Goal: Task Accomplishment & Management: Use online tool/utility

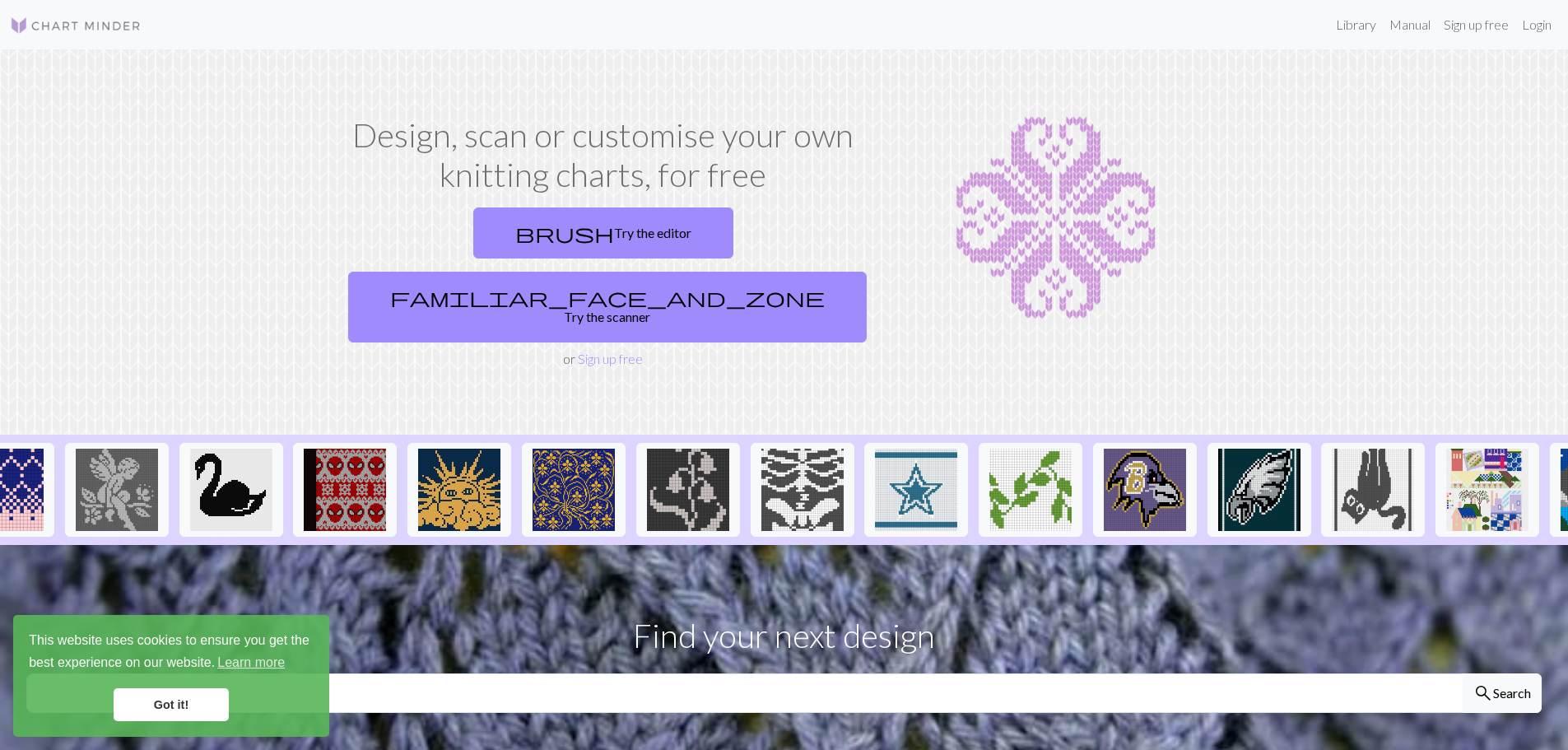
scroll to position [0, 691]
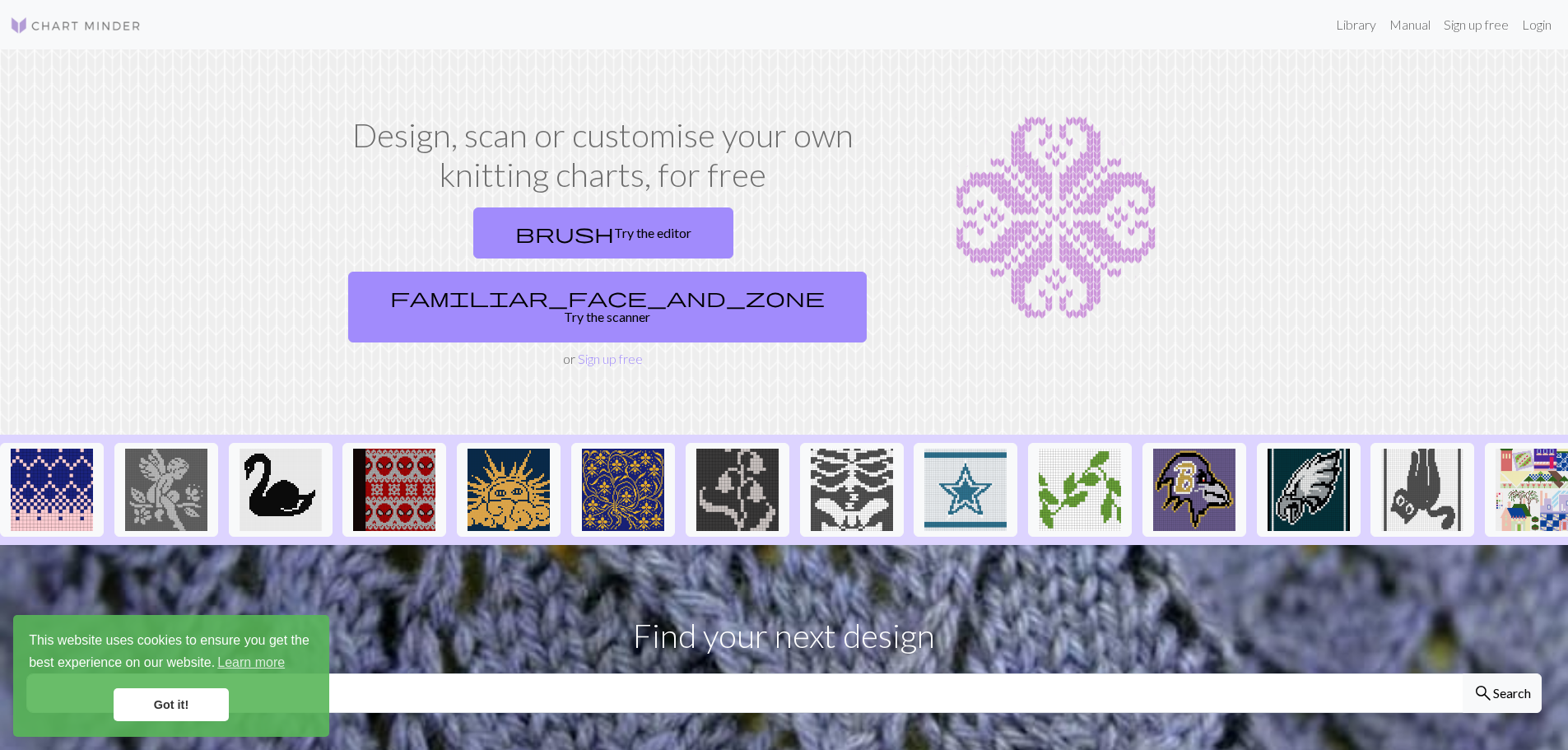
click at [852, 489] on ul at bounding box center [736, 490] width 2855 height 110
click at [413, 448] on img at bounding box center [393, 489] width 82 height 82
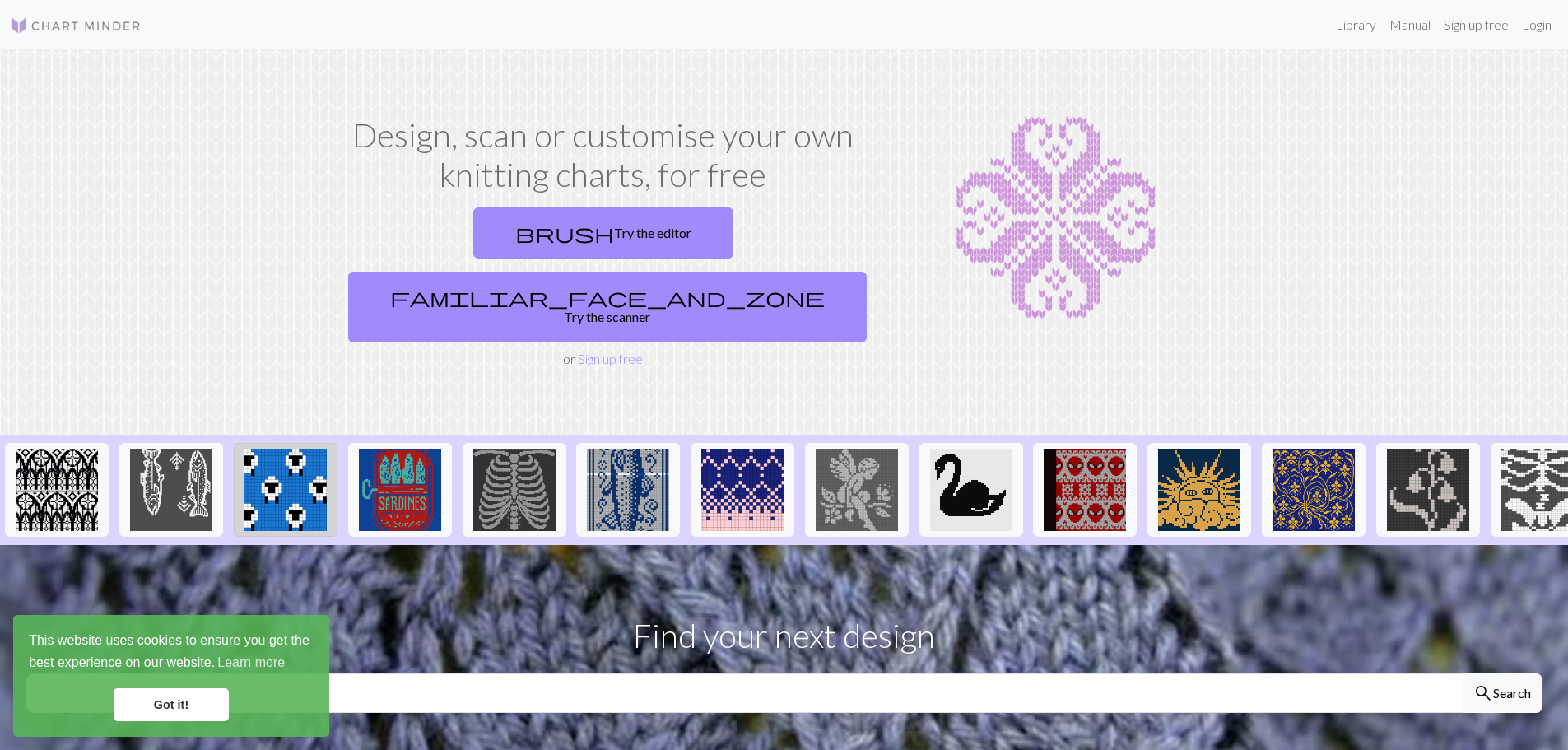
click at [273, 452] on img at bounding box center [285, 489] width 82 height 82
click at [177, 473] on img at bounding box center [171, 489] width 82 height 82
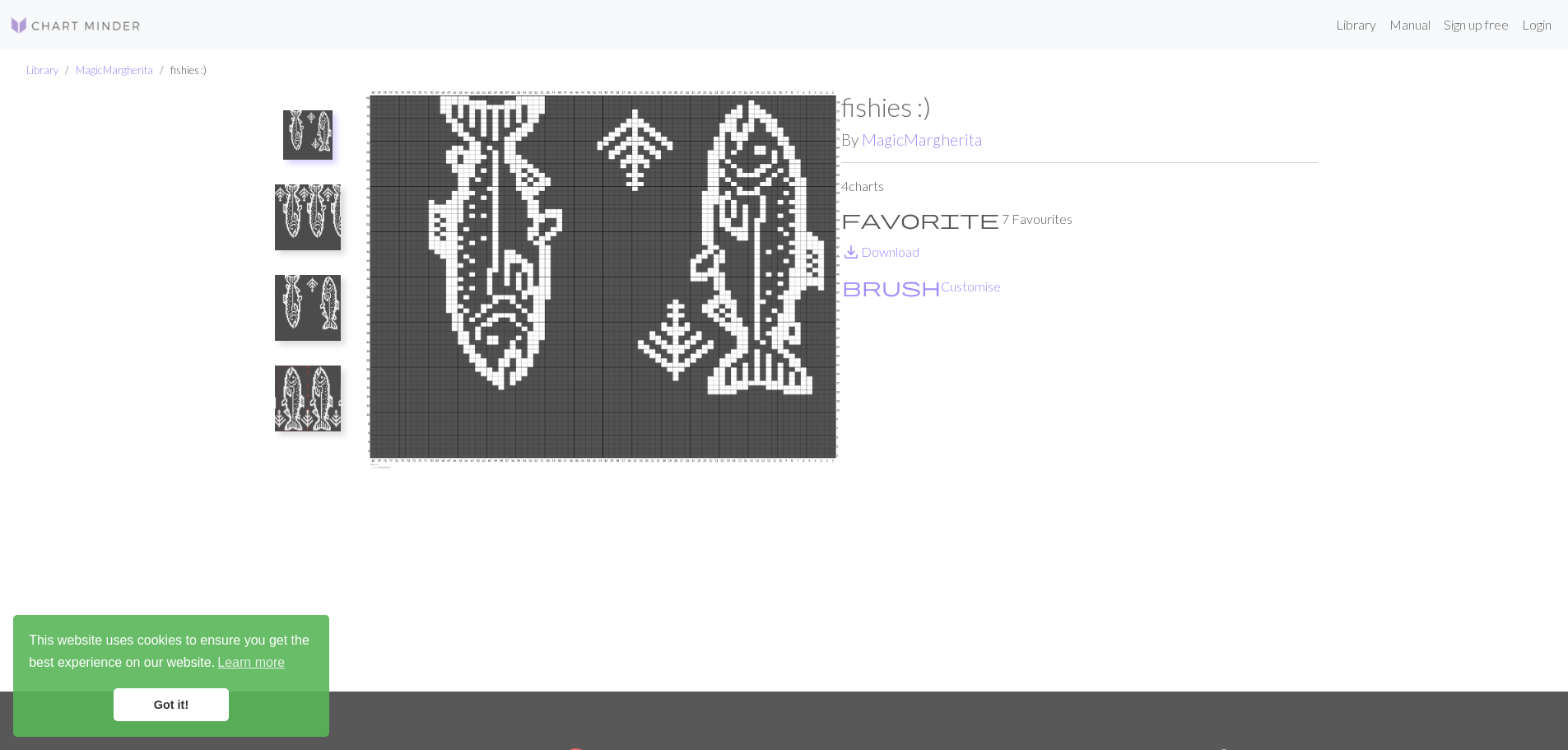
click at [305, 222] on img at bounding box center [307, 217] width 66 height 66
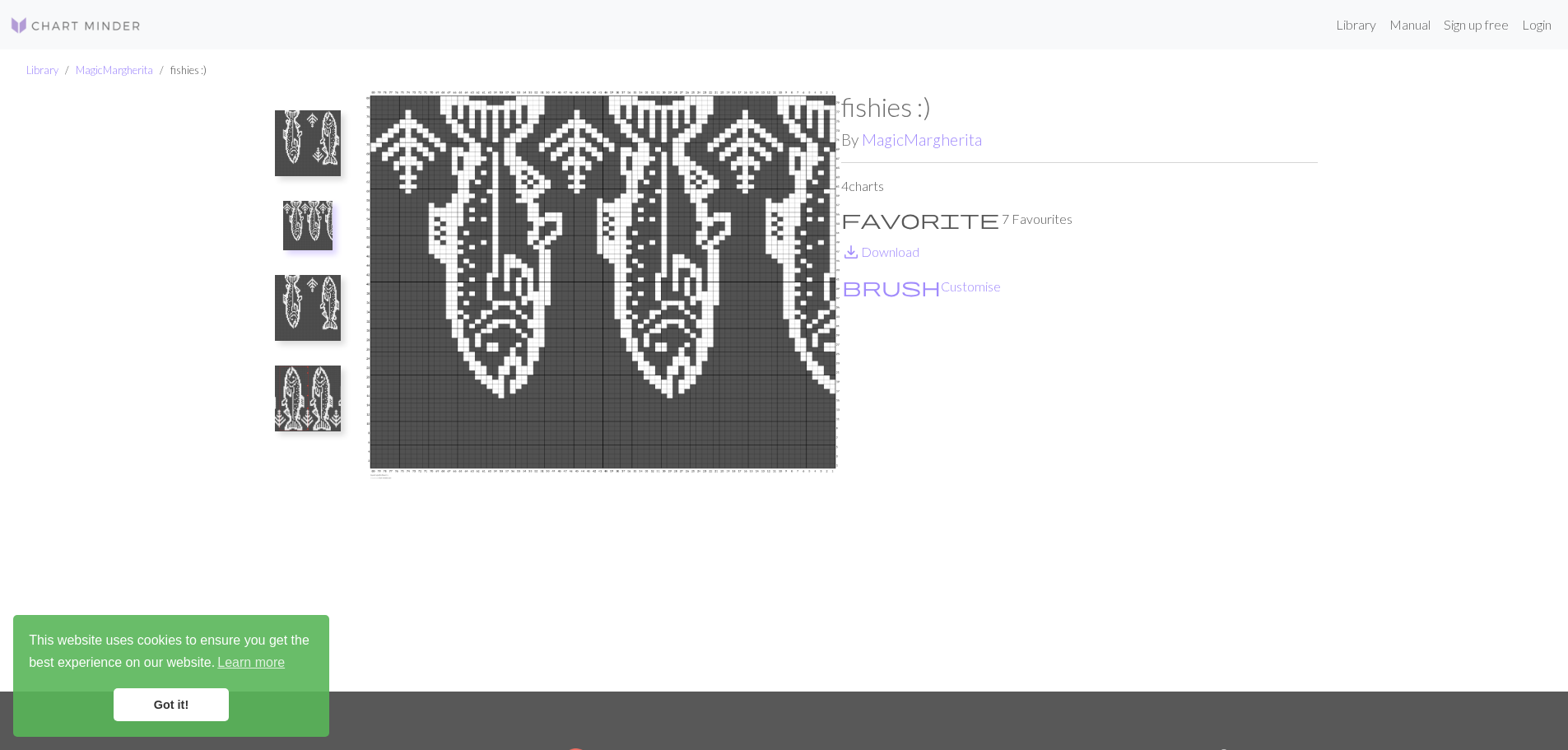
click at [308, 289] on img at bounding box center [307, 307] width 66 height 66
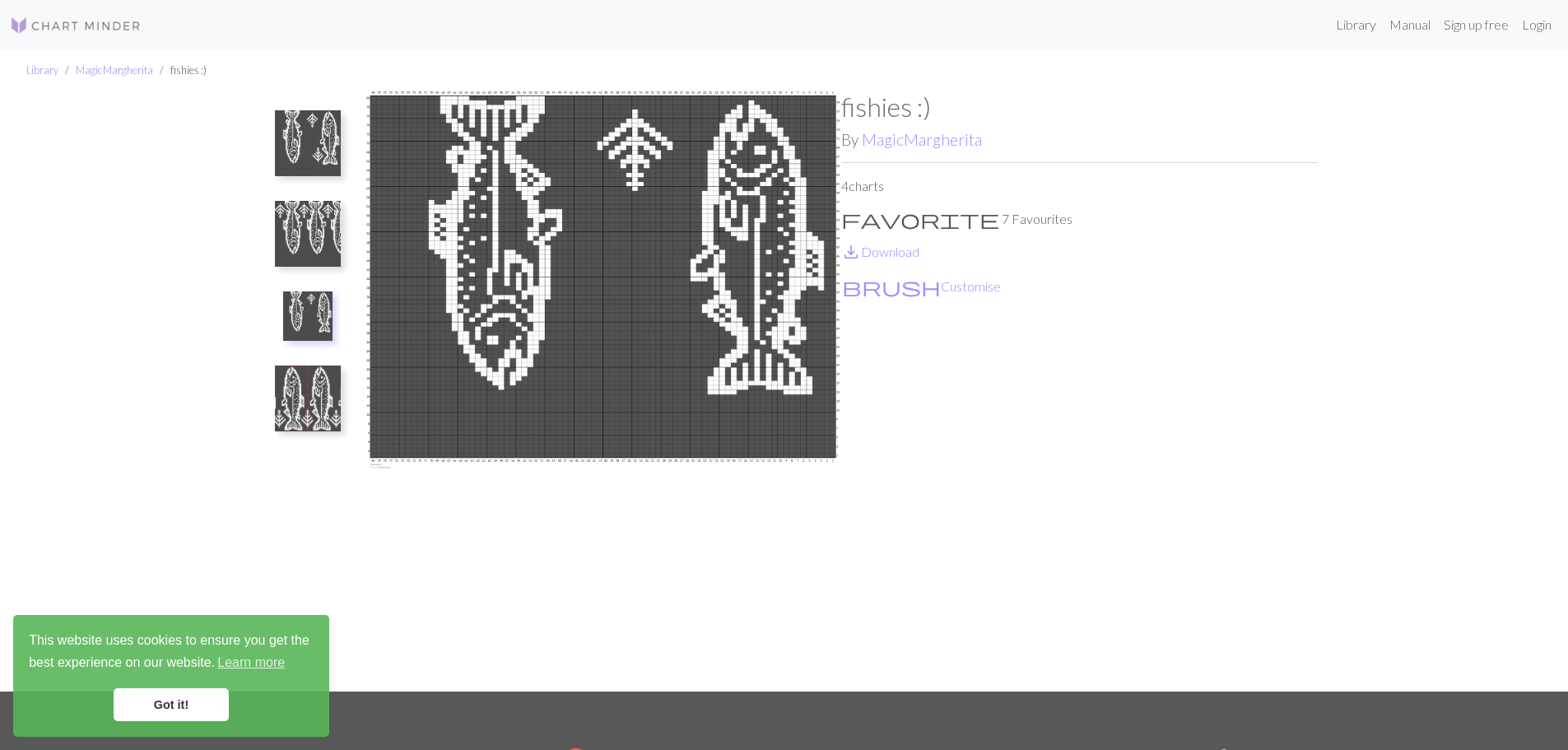
click at [314, 375] on img at bounding box center [307, 398] width 66 height 66
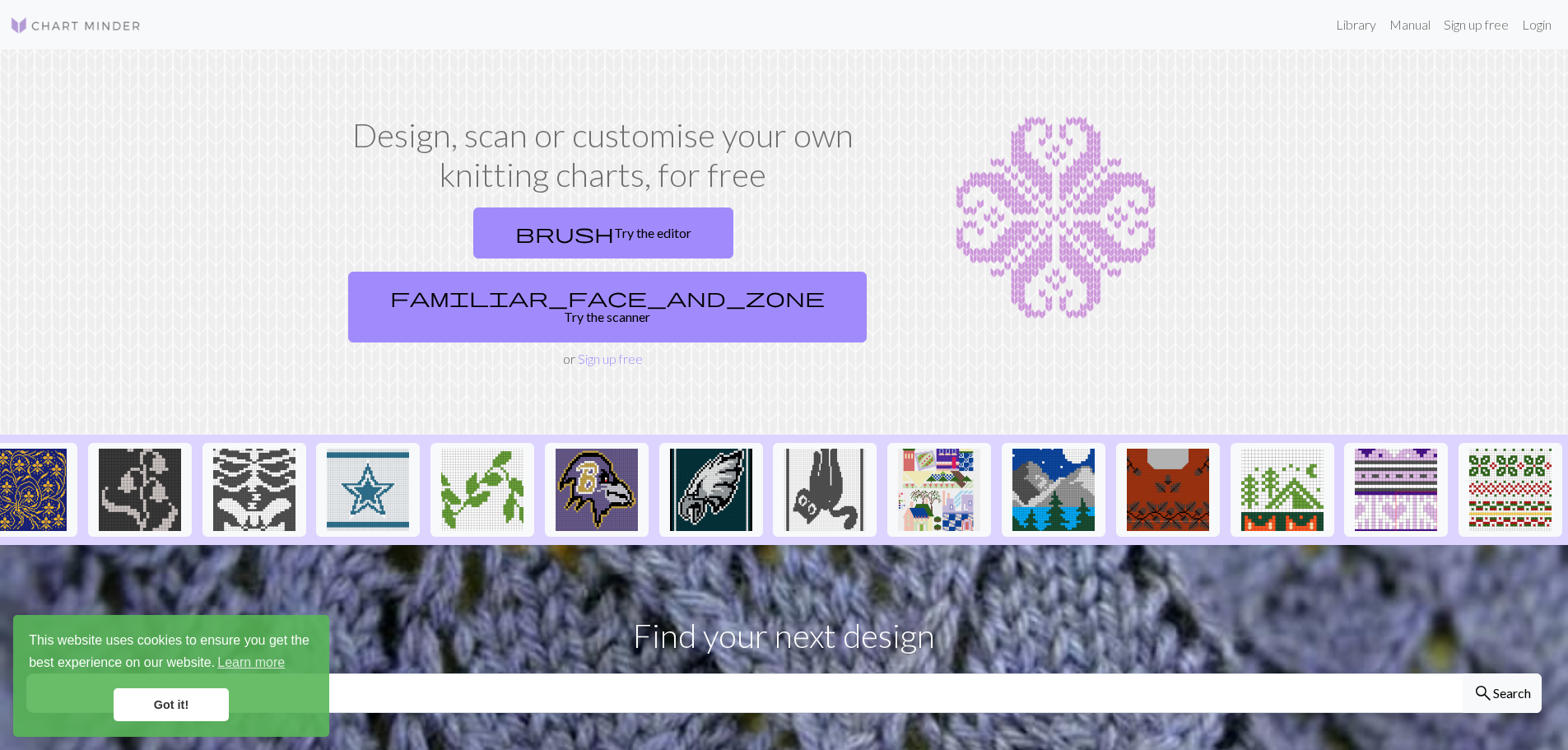
scroll to position [576, 0]
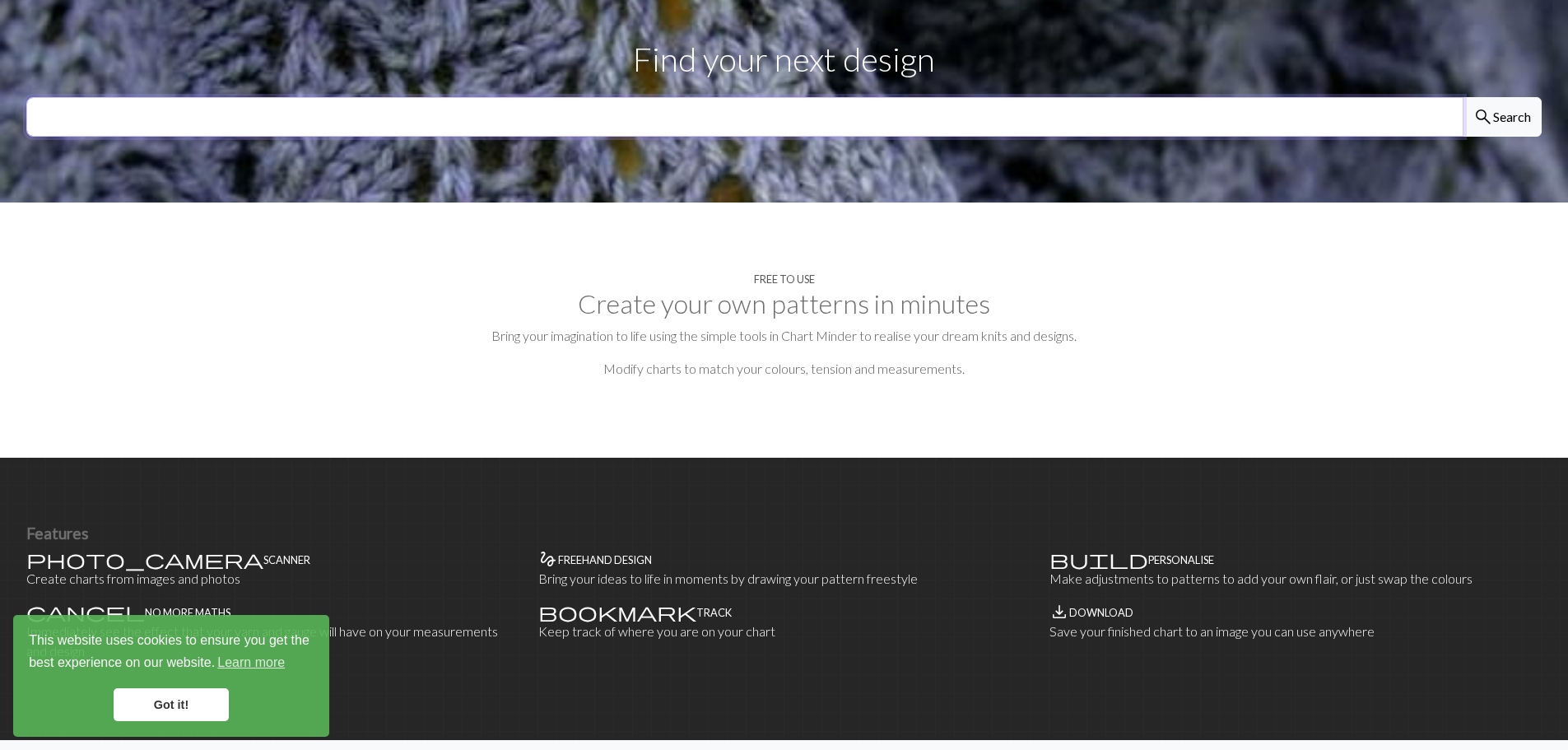
click at [286, 98] on input "text" at bounding box center [744, 117] width 1437 height 40
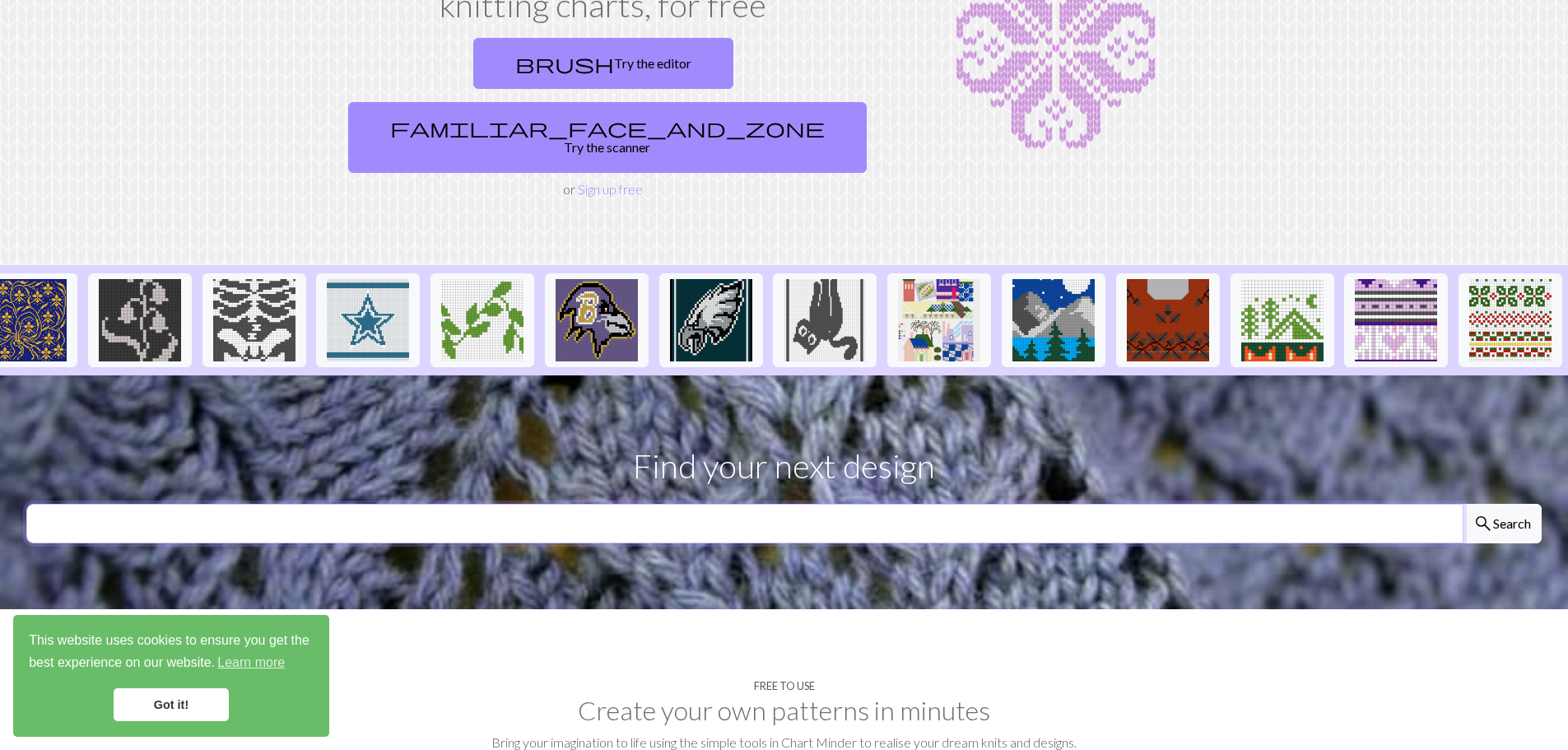
scroll to position [259, 0]
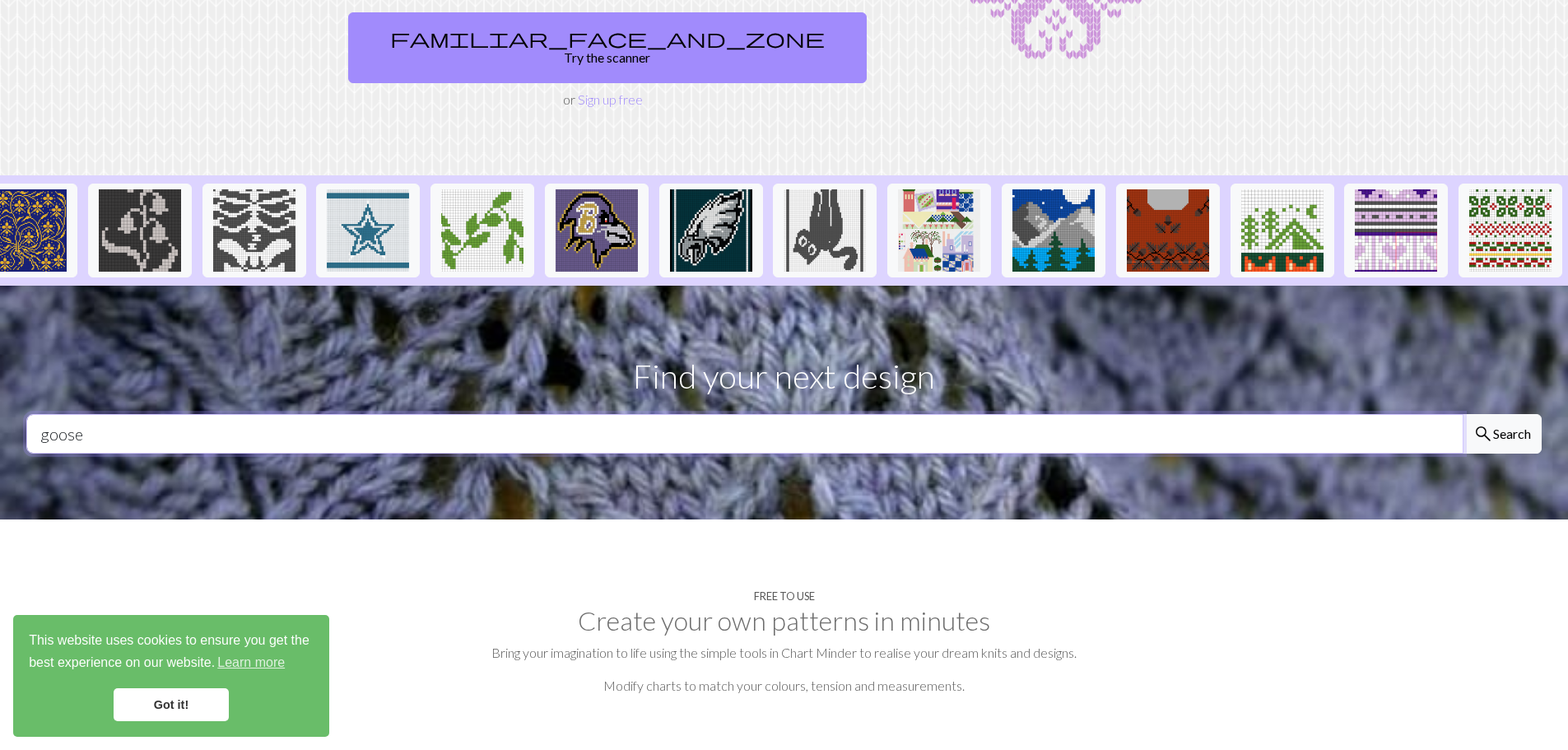
type input "goose"
click at [1462, 414] on button "search Search" at bounding box center [1501, 433] width 79 height 40
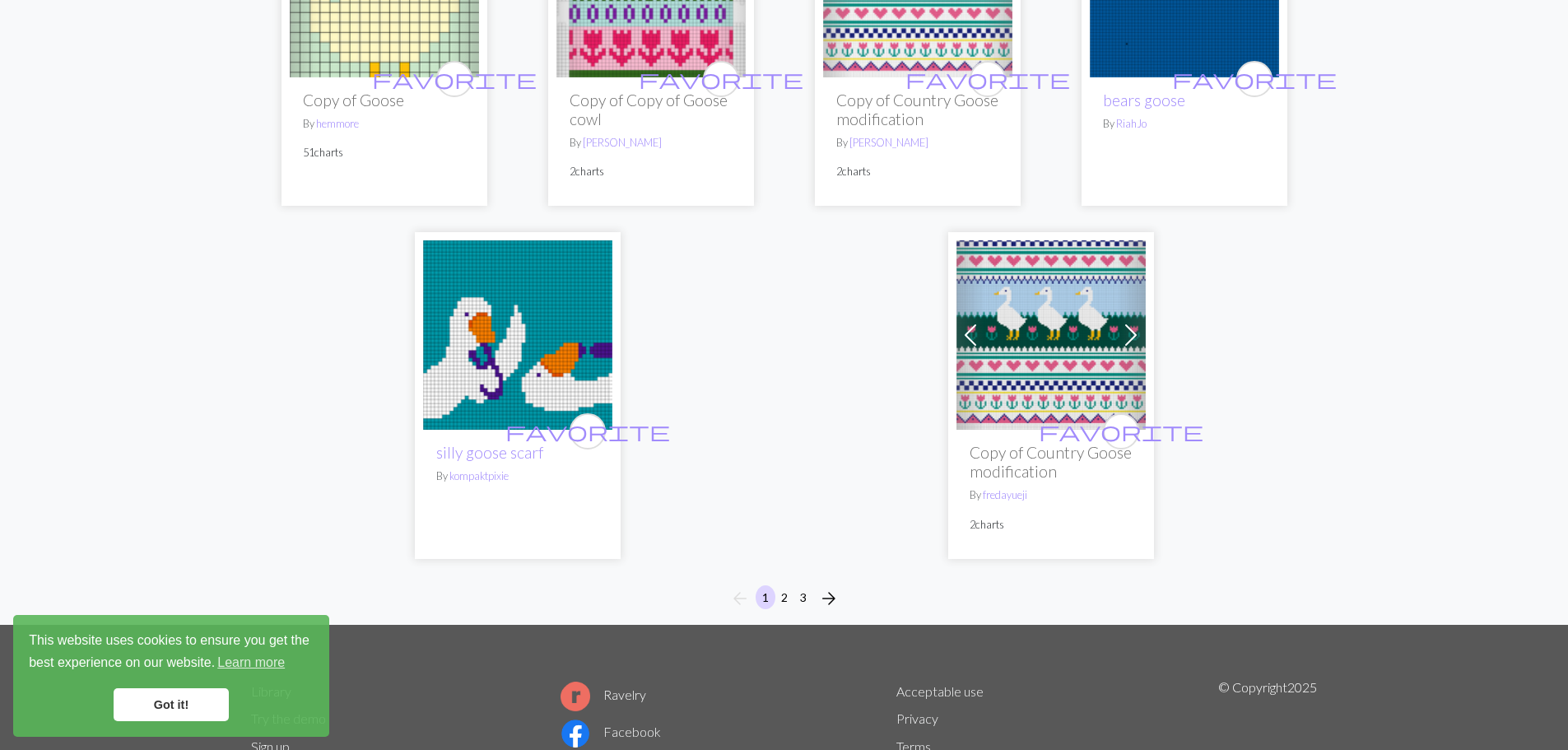
scroll to position [4092, 0]
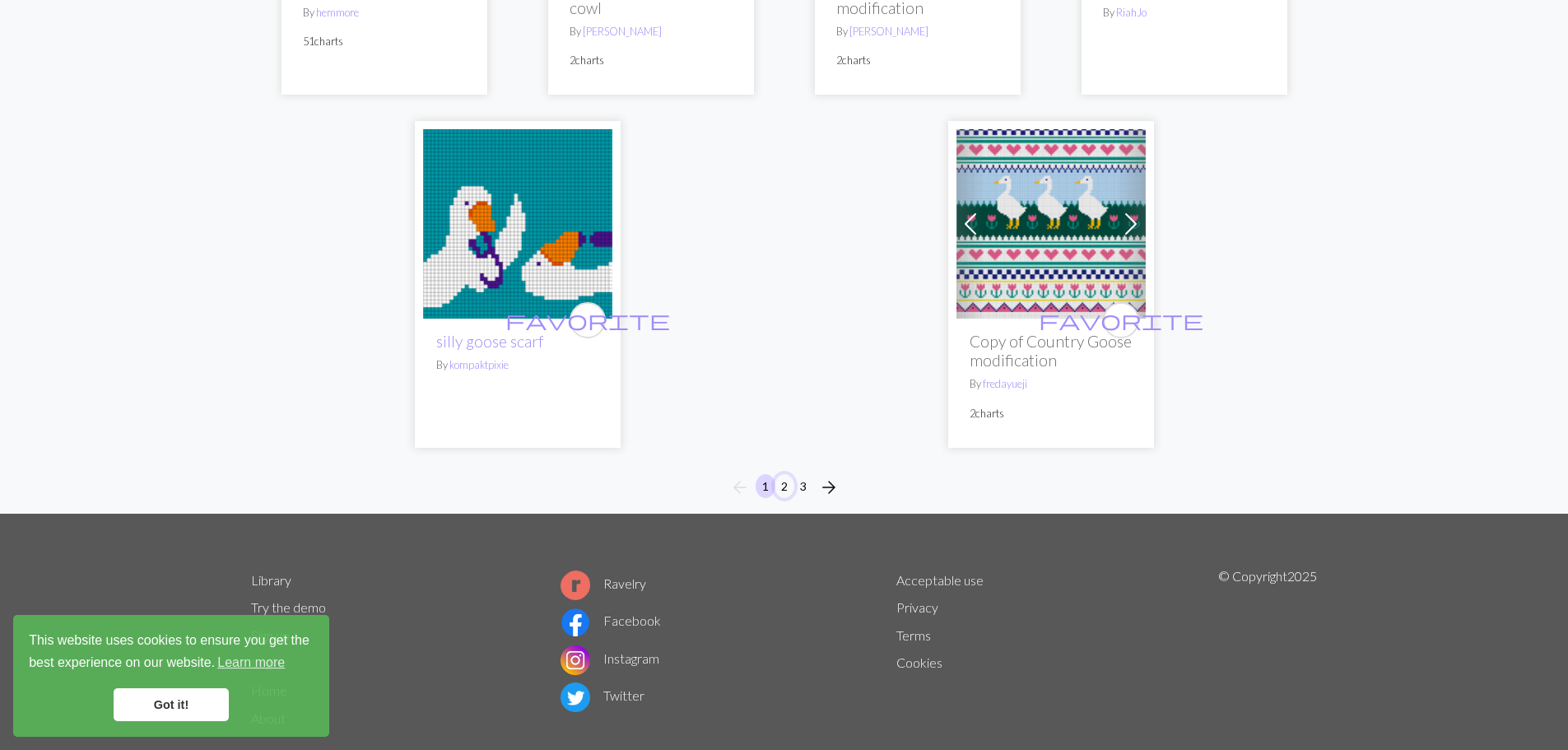
click at [784, 475] on button "2" at bounding box center [784, 486] width 19 height 24
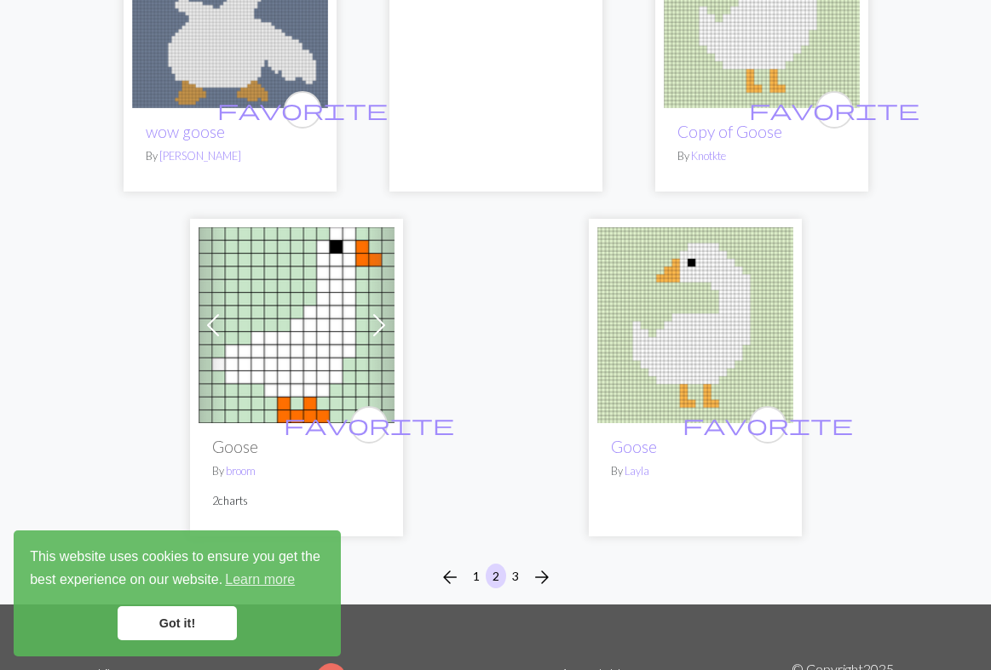
scroll to position [5569, 0]
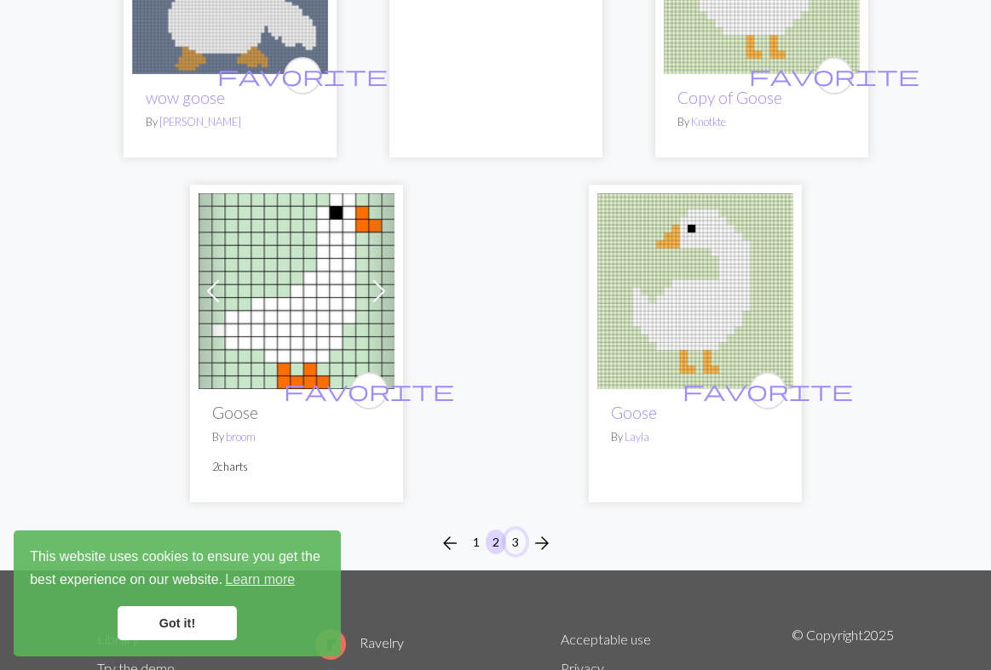
click at [516, 530] on button "3" at bounding box center [515, 542] width 20 height 25
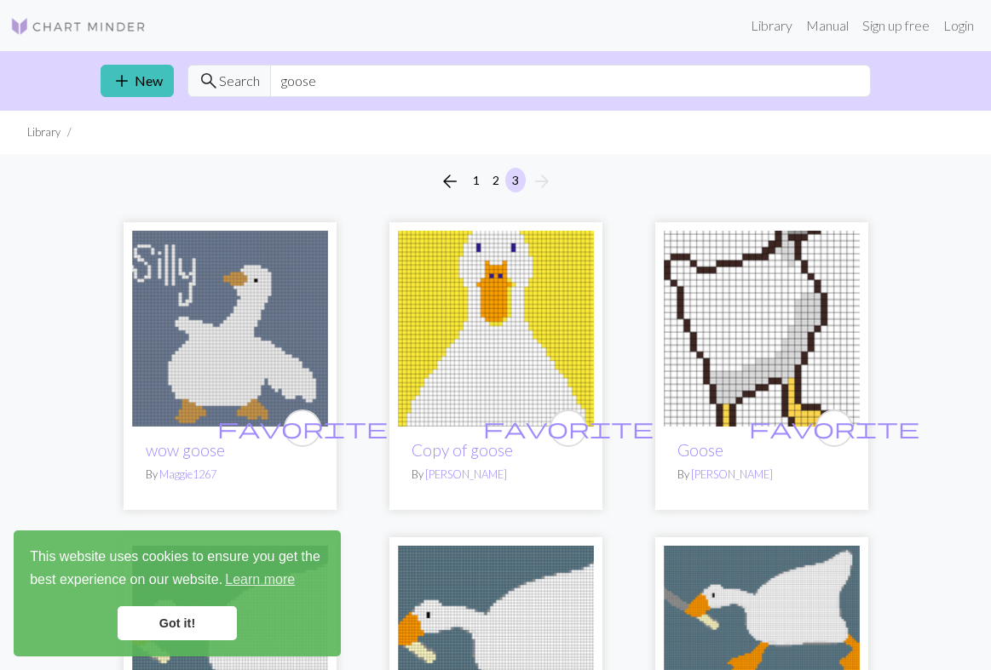
click at [203, 628] on link "Got it!" at bounding box center [177, 623] width 119 height 34
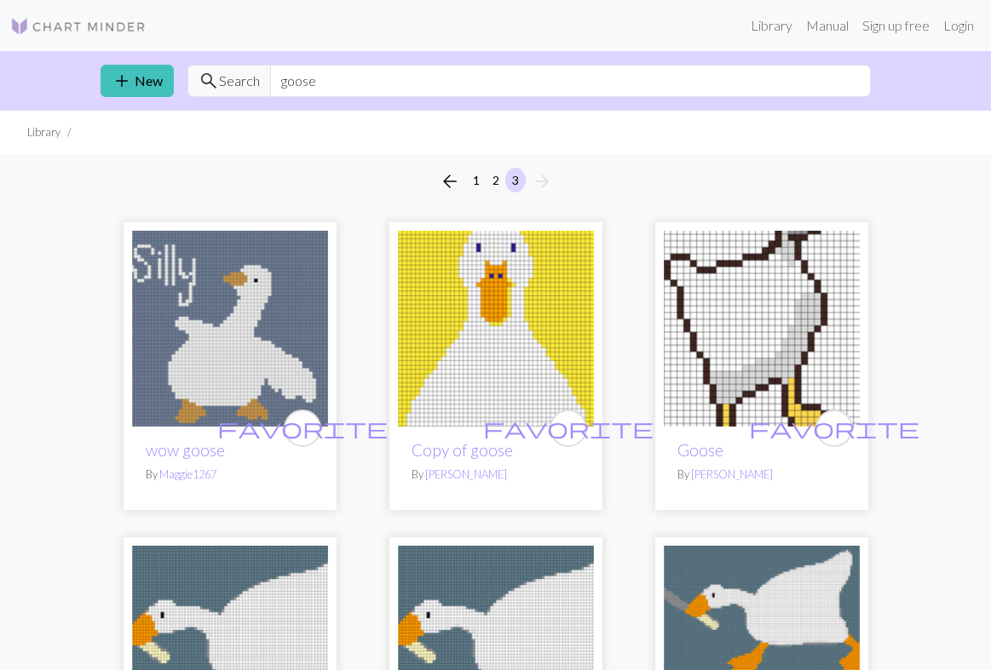
click at [729, 325] on img at bounding box center [761, 329] width 196 height 196
click at [470, 175] on button "1" at bounding box center [476, 180] width 20 height 25
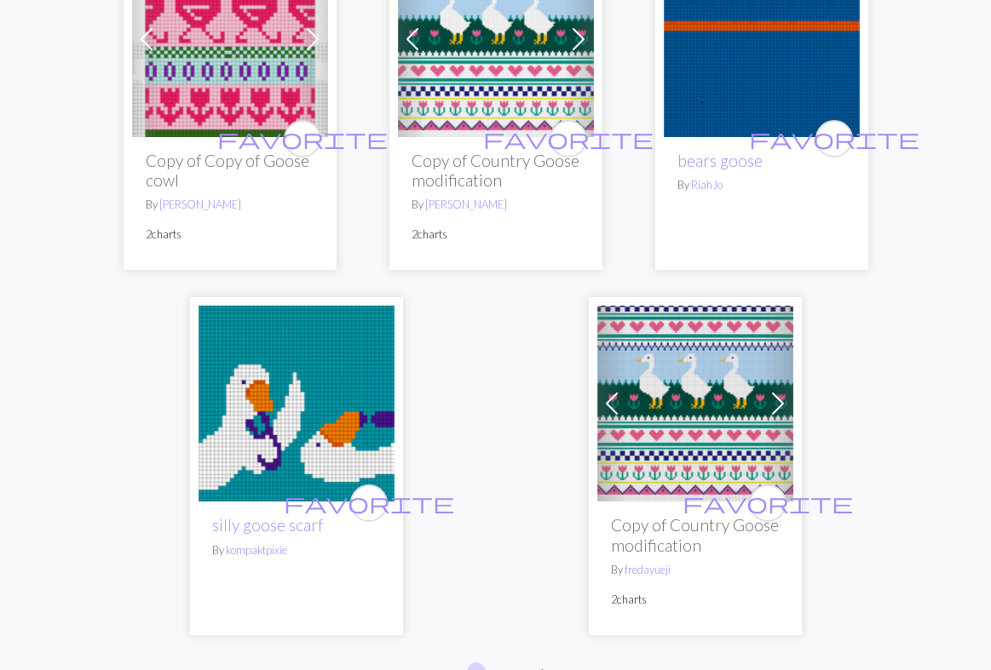
scroll to position [5448, 0]
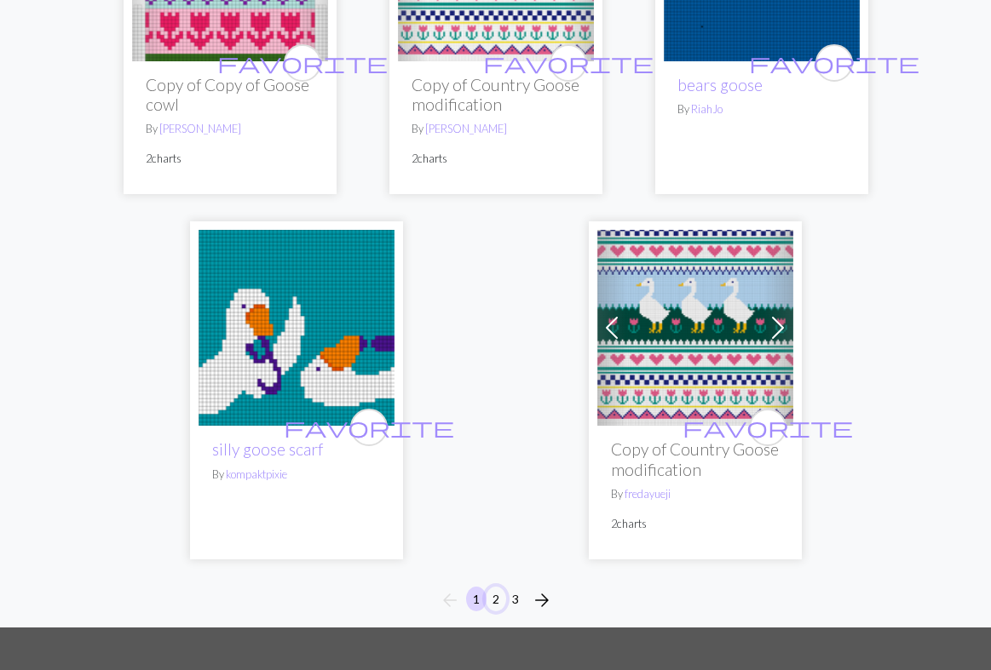
click at [494, 587] on button "2" at bounding box center [495, 599] width 20 height 25
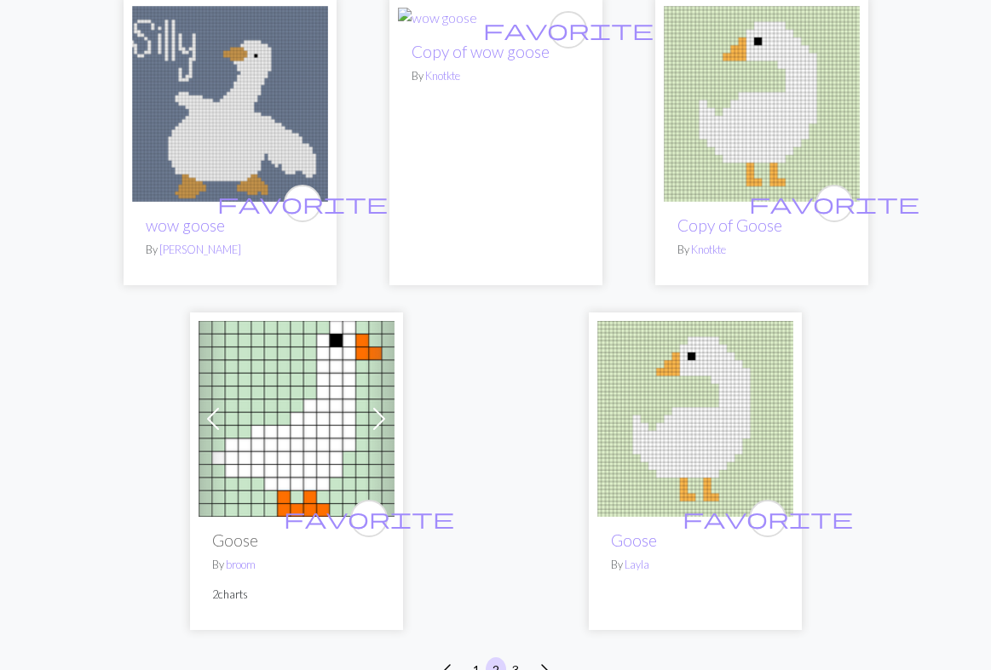
scroll to position [5561, 0]
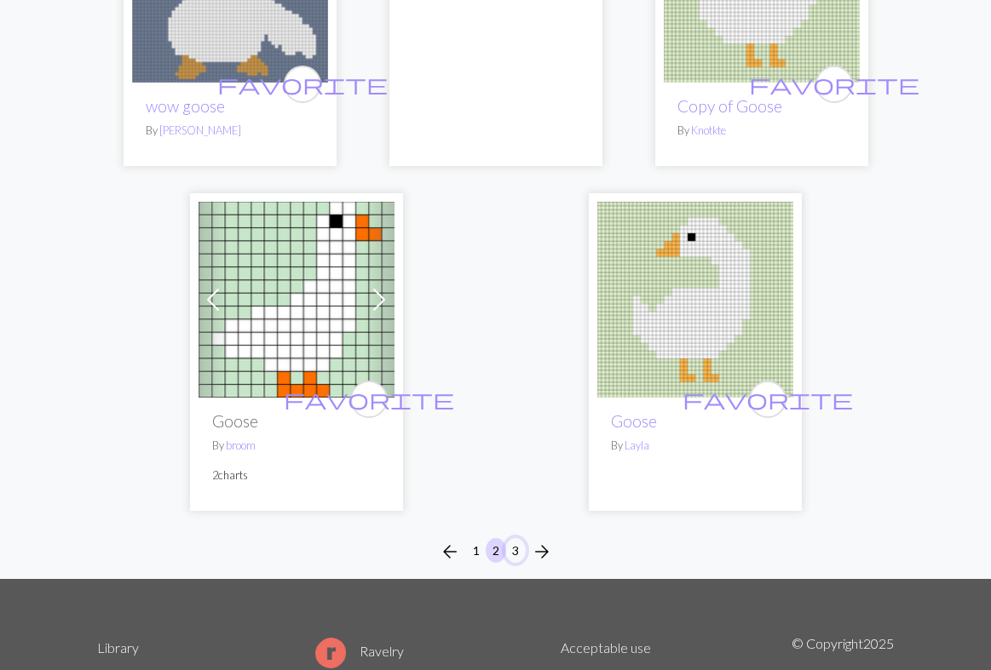
click at [517, 538] on button "3" at bounding box center [515, 550] width 20 height 25
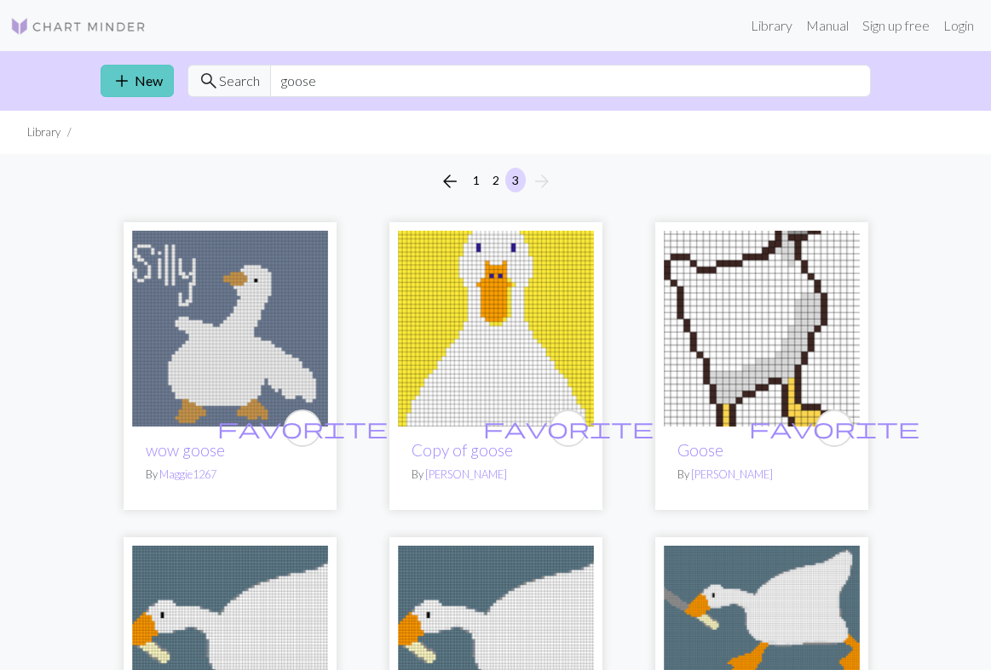
click at [138, 82] on link "add New" at bounding box center [137, 81] width 73 height 32
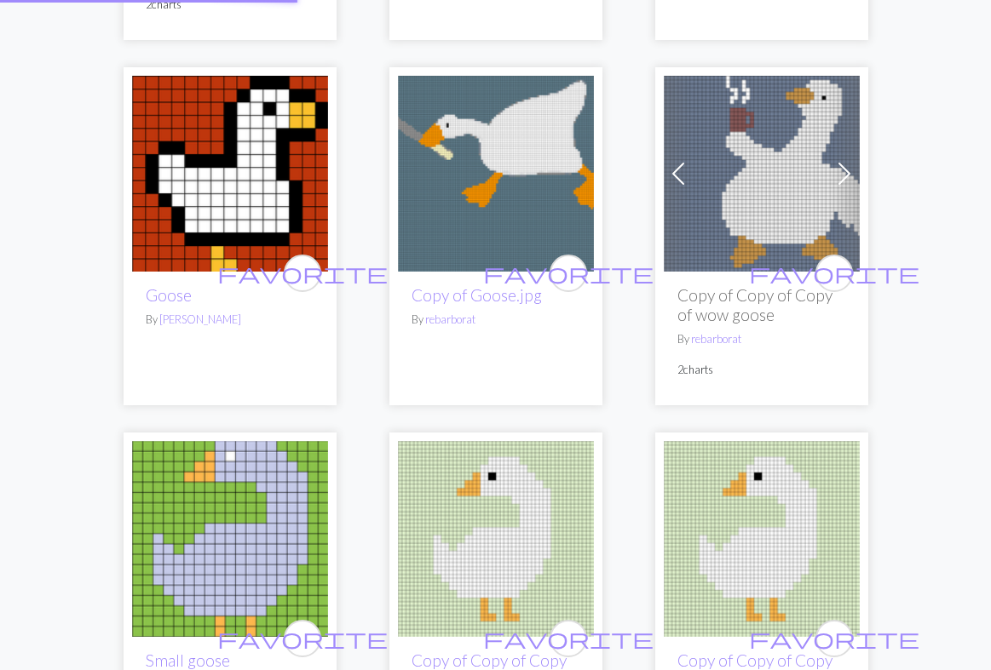
scroll to position [48, 0]
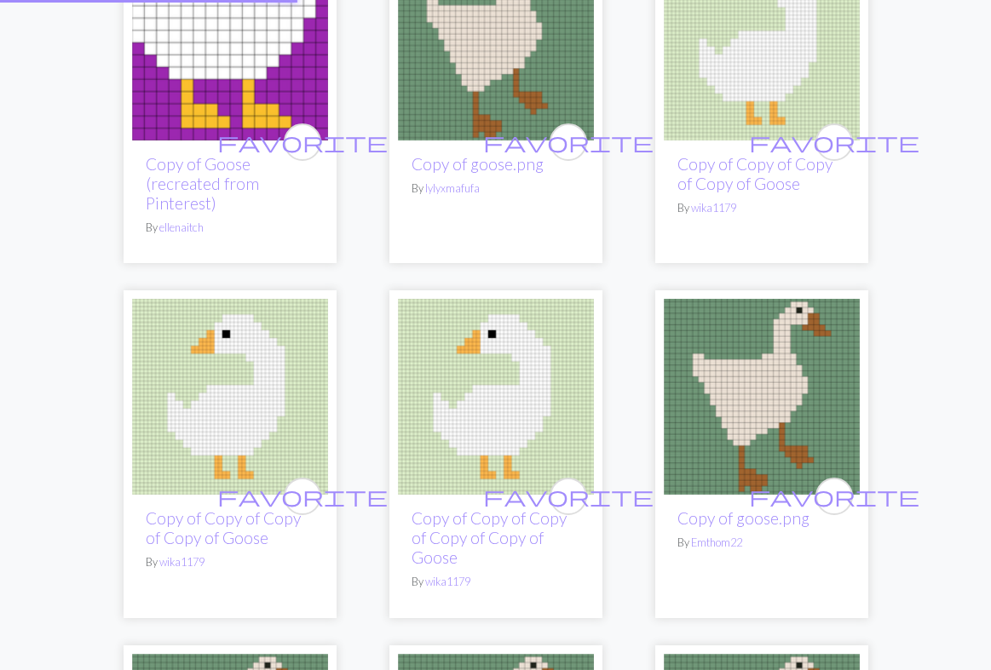
scroll to position [169, 0]
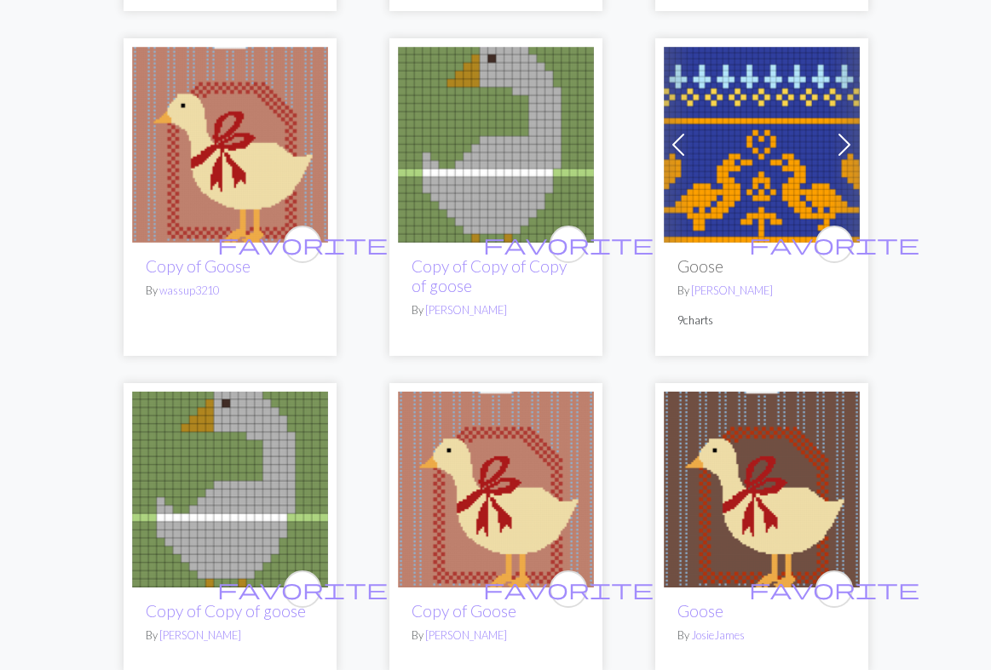
scroll to position [59, 0]
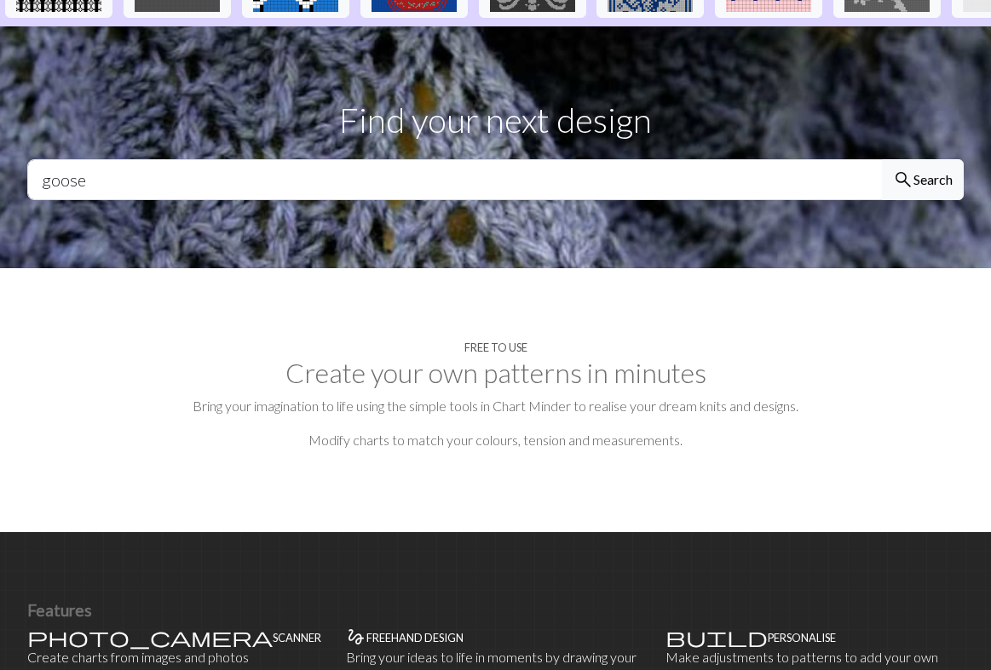
scroll to position [591, 0]
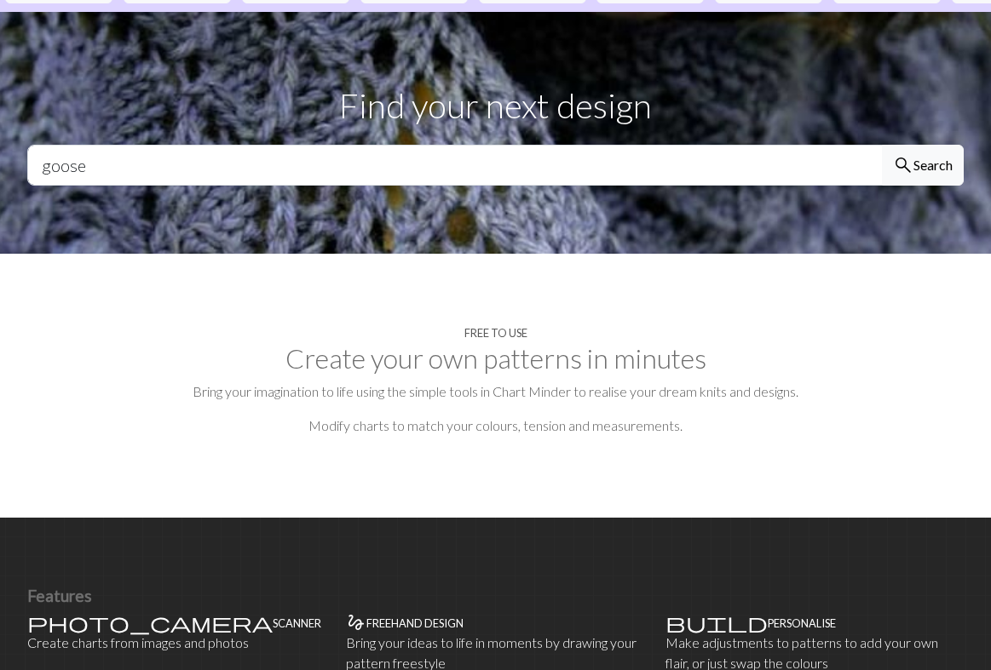
click at [508, 334] on section "Free to use Create your own patterns in minutes Bring your imagination to life …" at bounding box center [495, 386] width 991 height 264
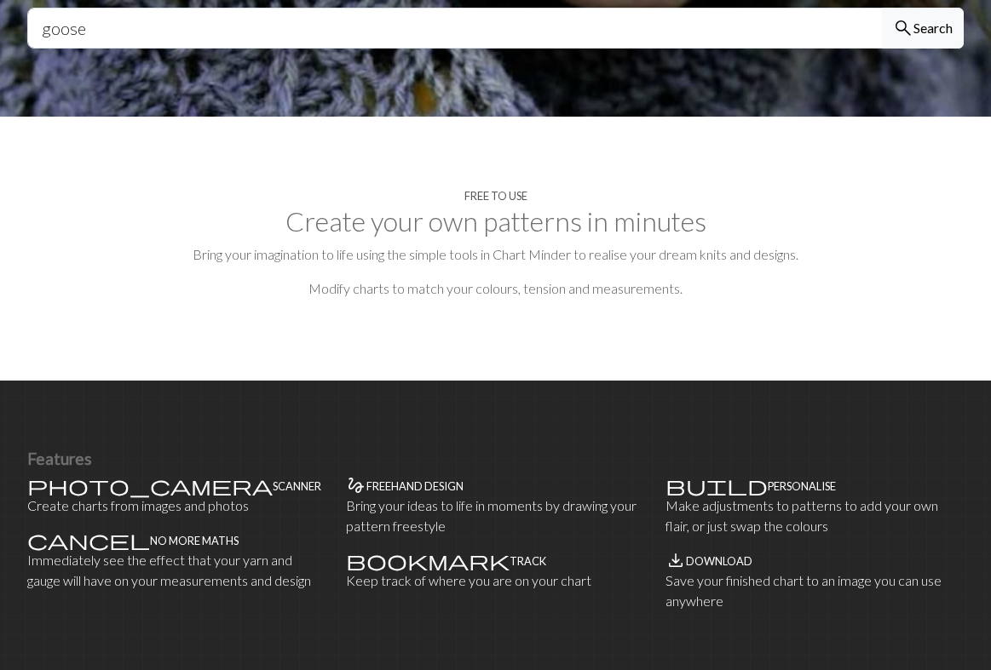
scroll to position [731, 0]
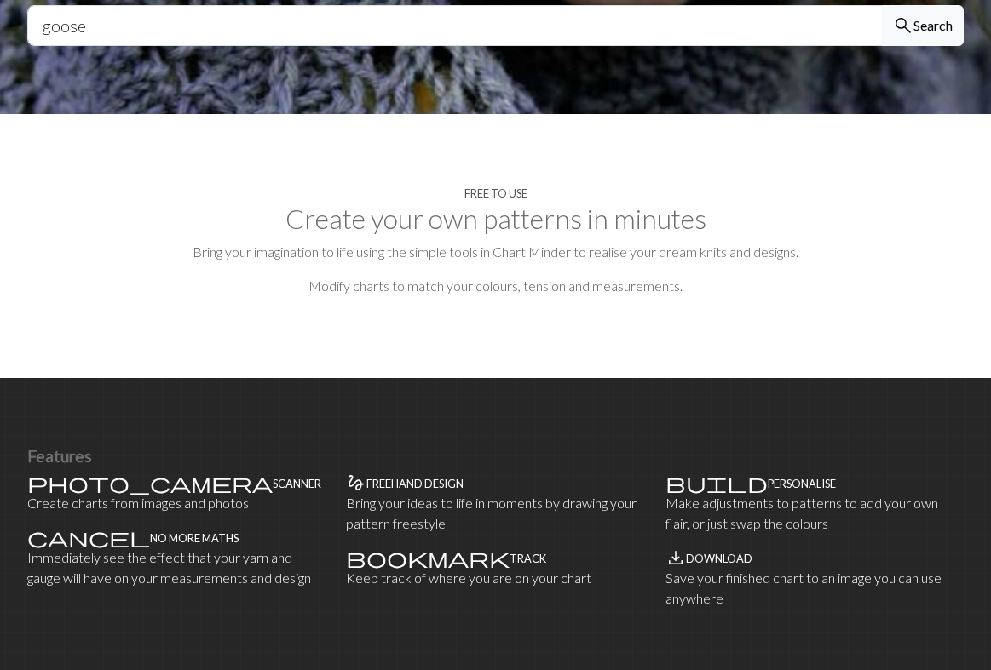
click at [397, 484] on h4 "Freehand design" at bounding box center [414, 484] width 97 height 13
click at [388, 478] on h4 "Freehand design" at bounding box center [414, 484] width 97 height 13
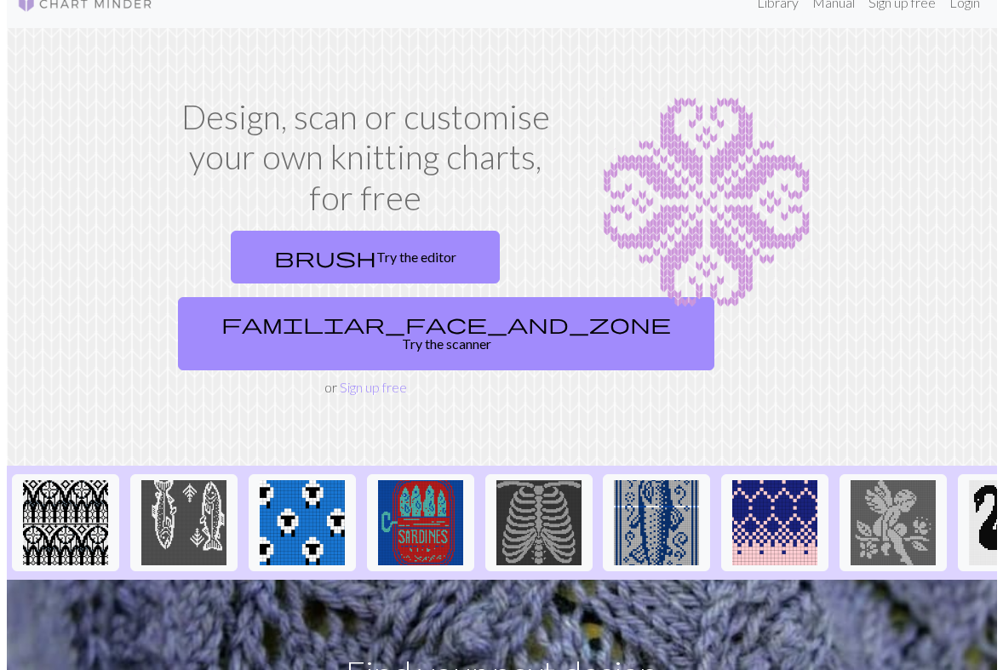
scroll to position [0, 0]
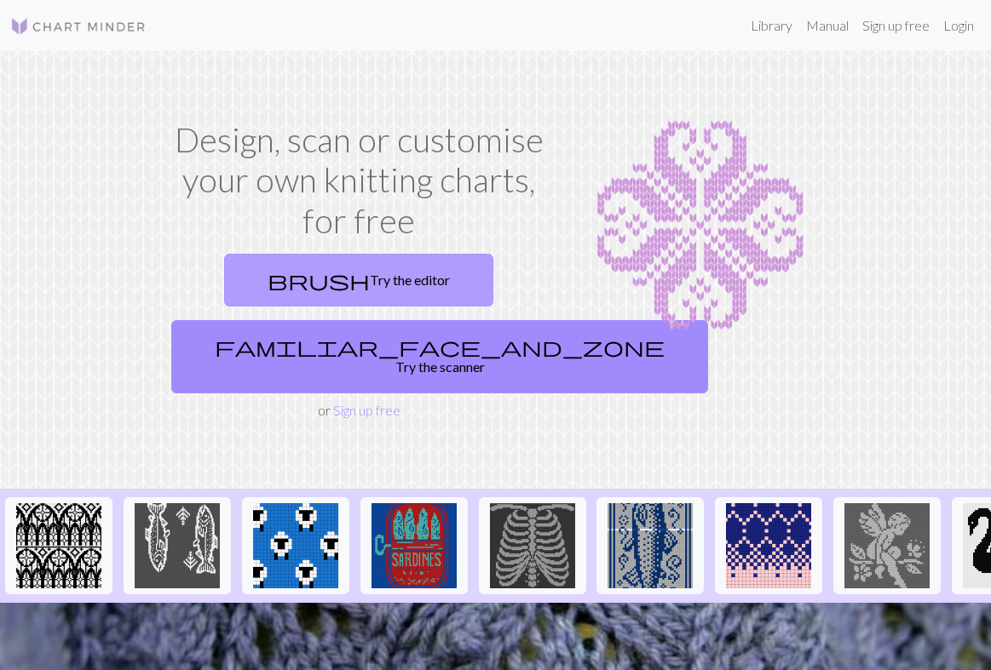
click at [385, 276] on link "brush Try the editor" at bounding box center [358, 280] width 269 height 53
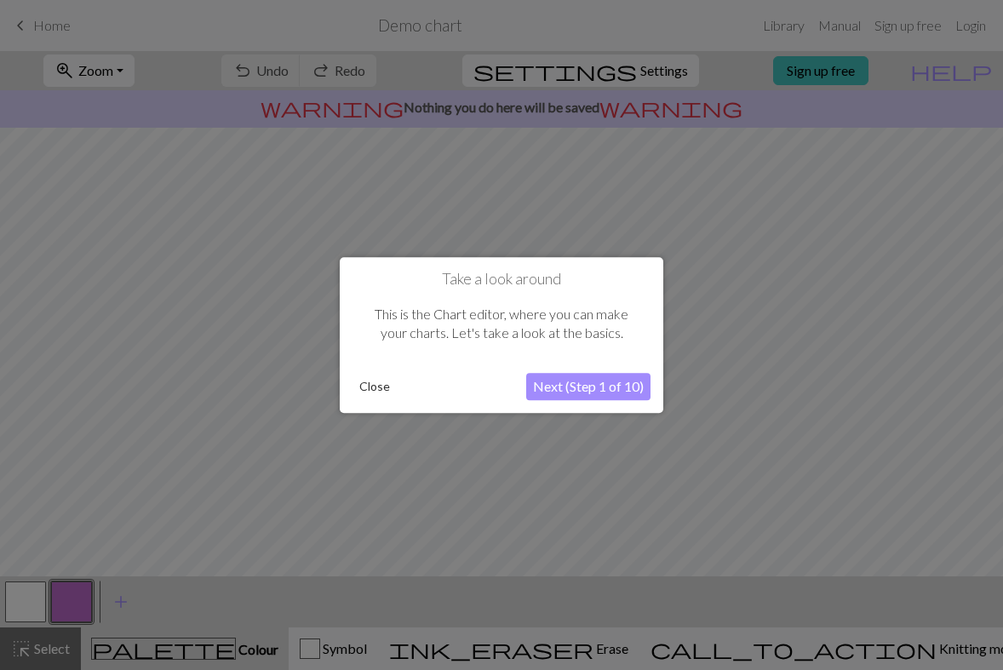
click at [560, 388] on button "Next (Step 1 of 10)" at bounding box center [588, 386] width 124 height 27
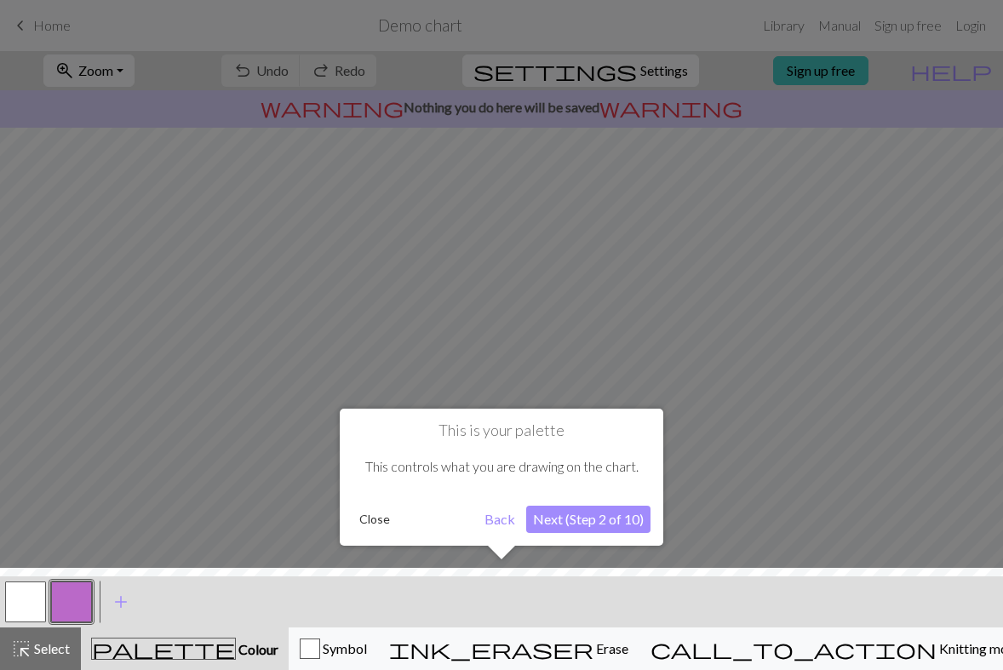
click at [604, 524] on button "Next (Step 2 of 10)" at bounding box center [588, 519] width 124 height 27
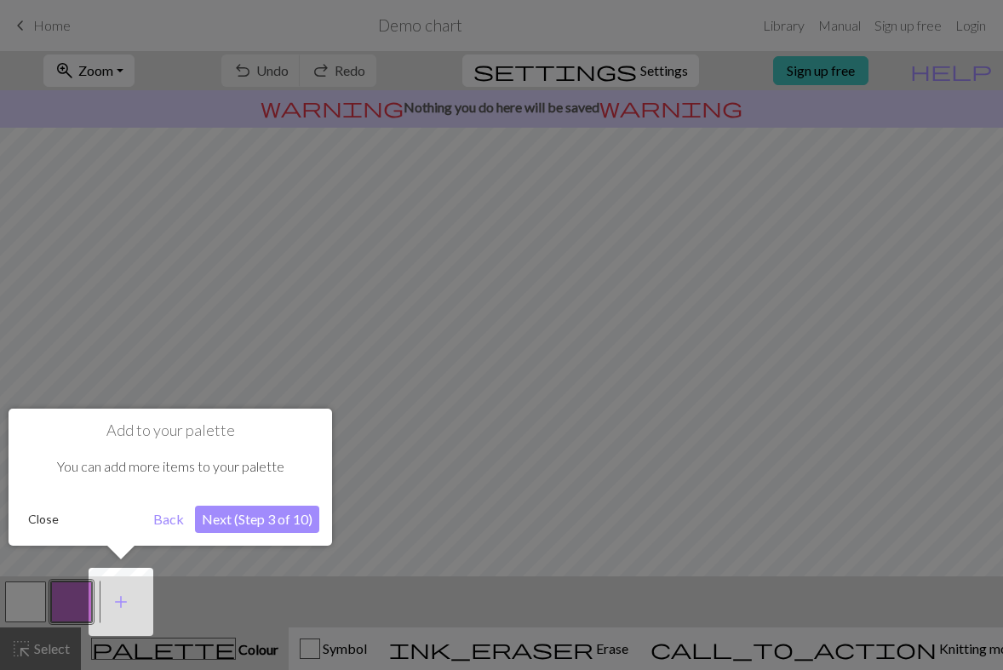
click at [256, 517] on button "Next (Step 3 of 10)" at bounding box center [257, 519] width 124 height 27
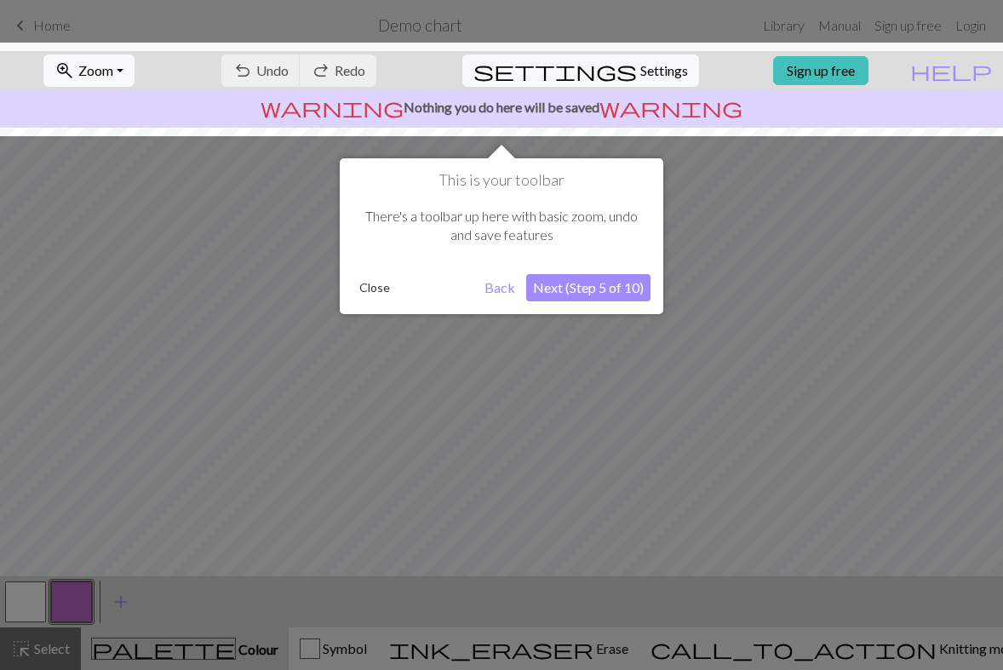
click at [583, 292] on button "Next (Step 5 of 10)" at bounding box center [588, 287] width 124 height 27
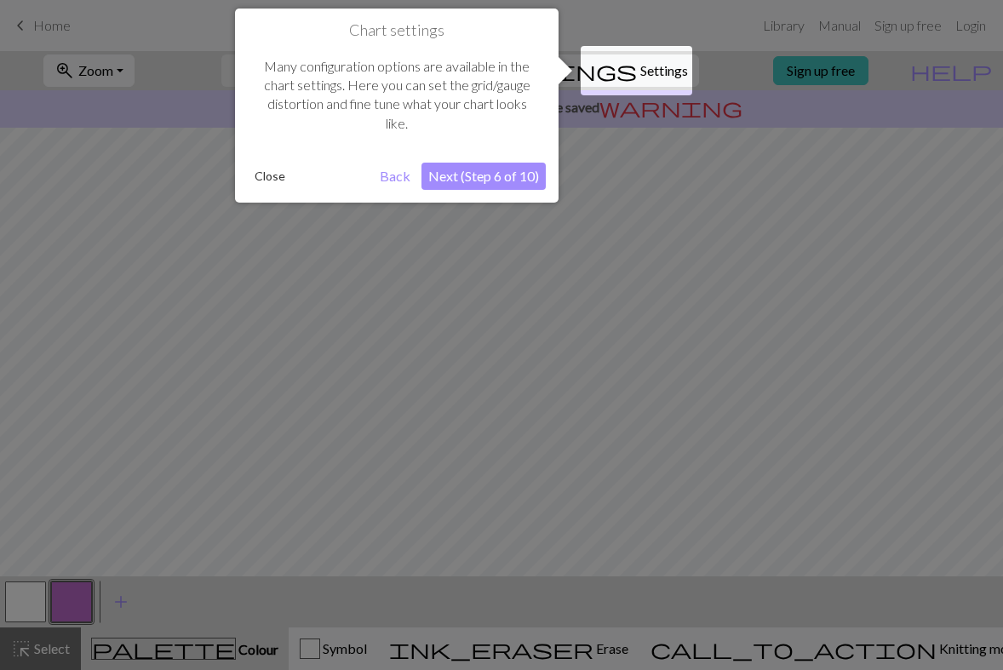
click at [493, 181] on button "Next (Step 6 of 10)" at bounding box center [484, 176] width 124 height 27
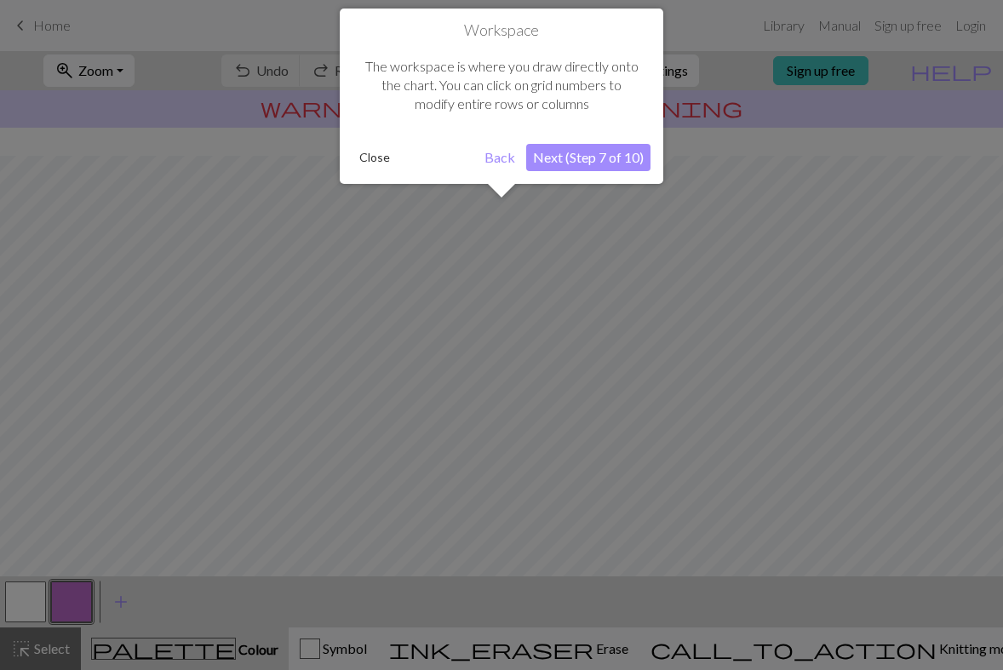
scroll to position [102, 0]
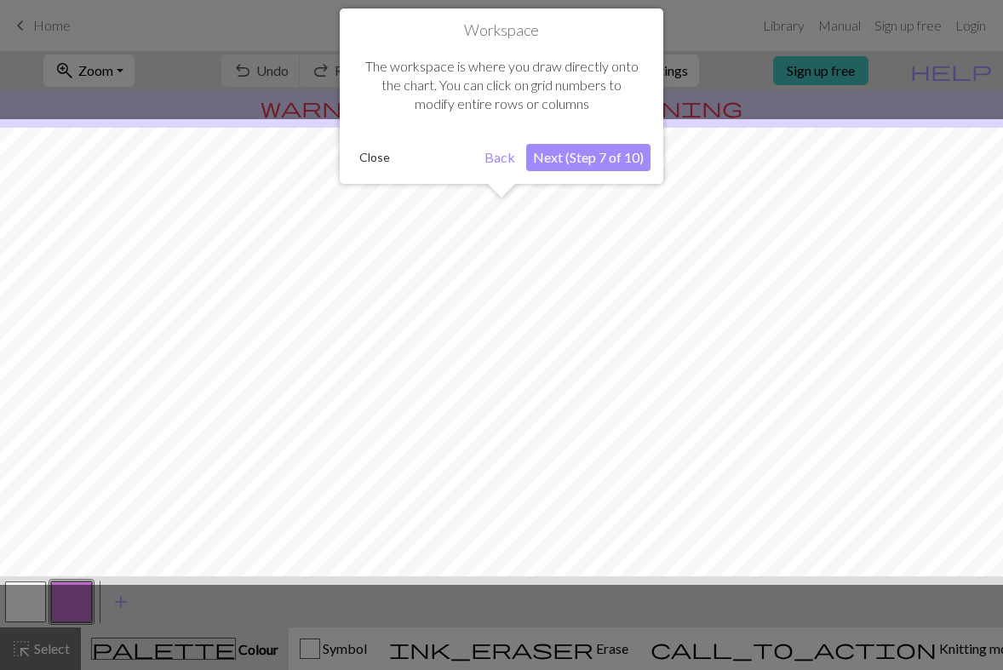
click at [549, 157] on button "Next (Step 7 of 10)" at bounding box center [588, 157] width 124 height 27
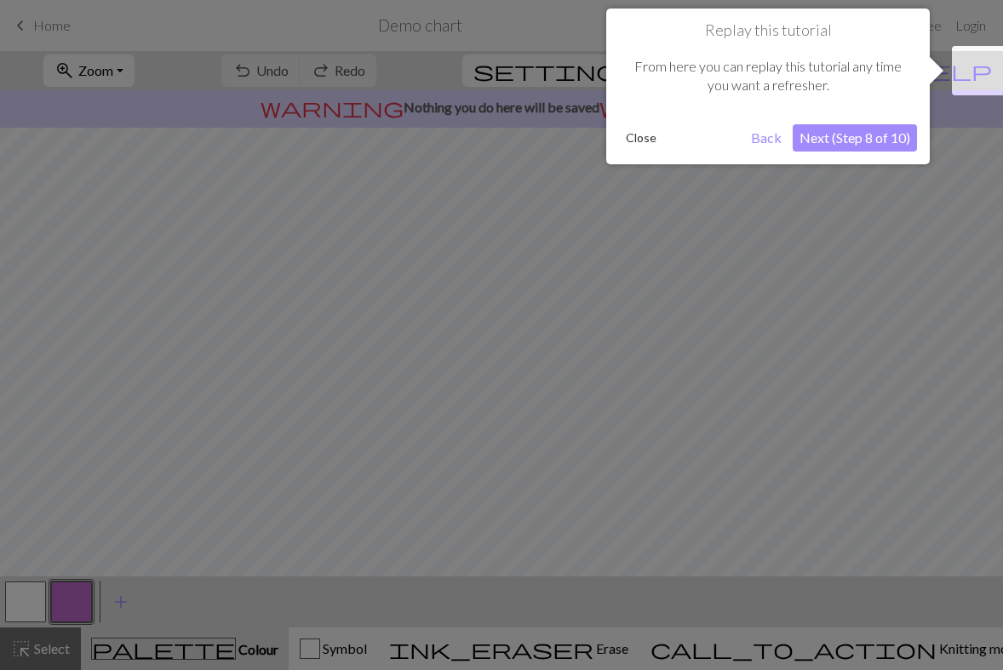
click at [850, 134] on button "Next (Step 8 of 10)" at bounding box center [855, 137] width 124 height 27
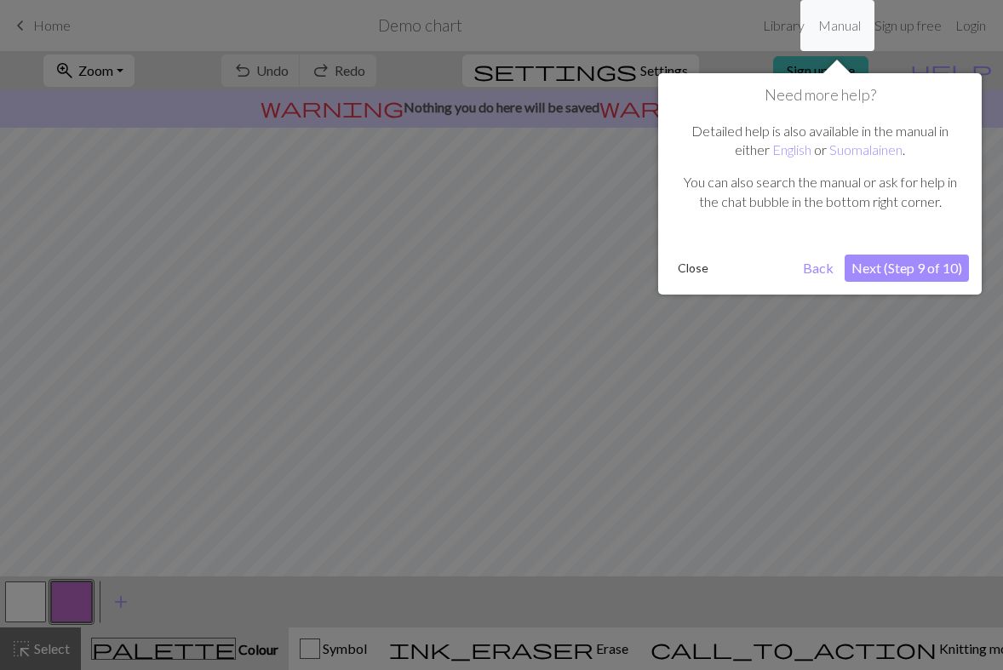
click at [916, 266] on button "Next (Step 9 of 10)" at bounding box center [907, 268] width 124 height 27
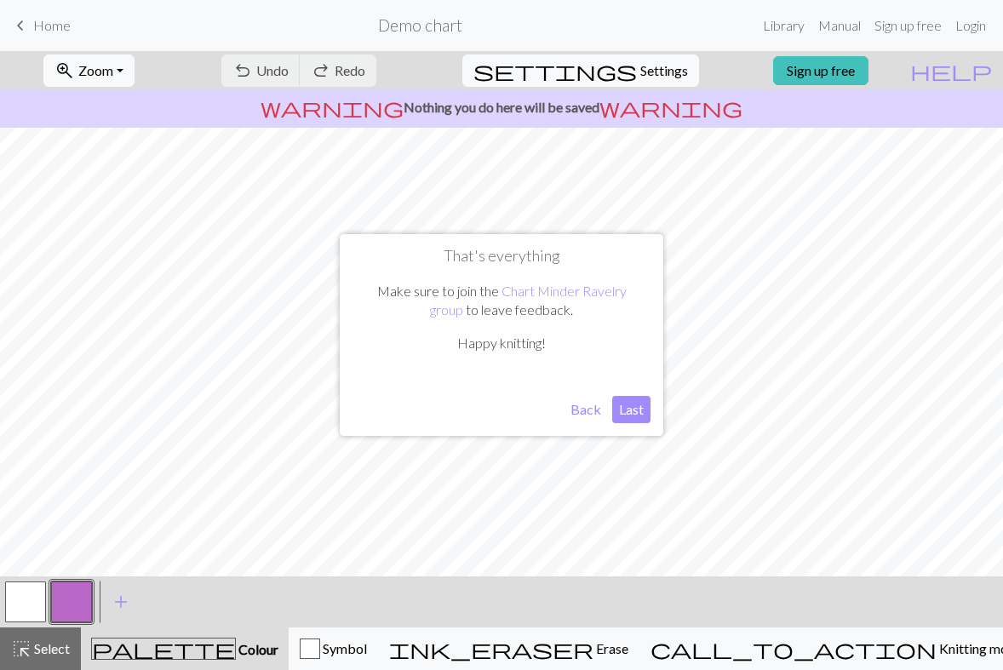
click at [640, 413] on button "Last" at bounding box center [631, 409] width 38 height 27
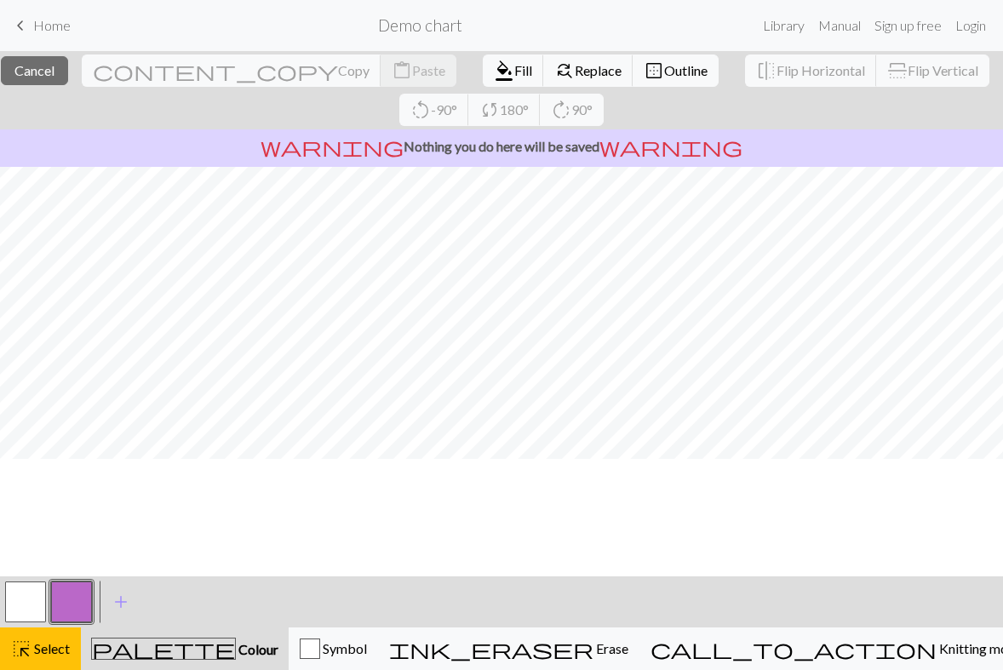
scroll to position [0, 0]
click at [543, 80] on button "find_replace Replace" at bounding box center [588, 71] width 90 height 32
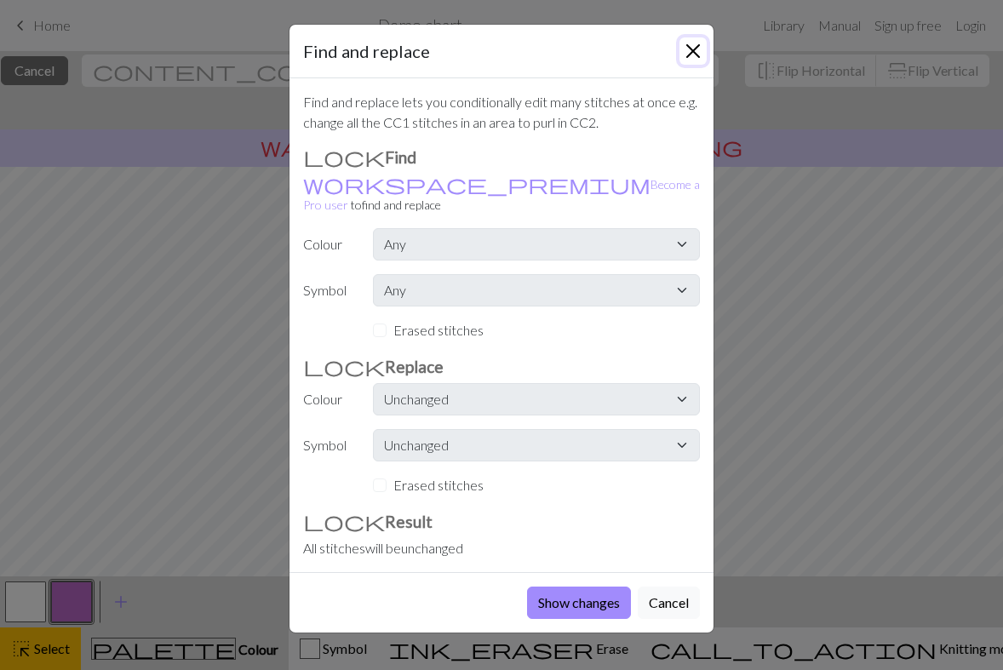
click at [692, 55] on button "Close" at bounding box center [693, 50] width 27 height 27
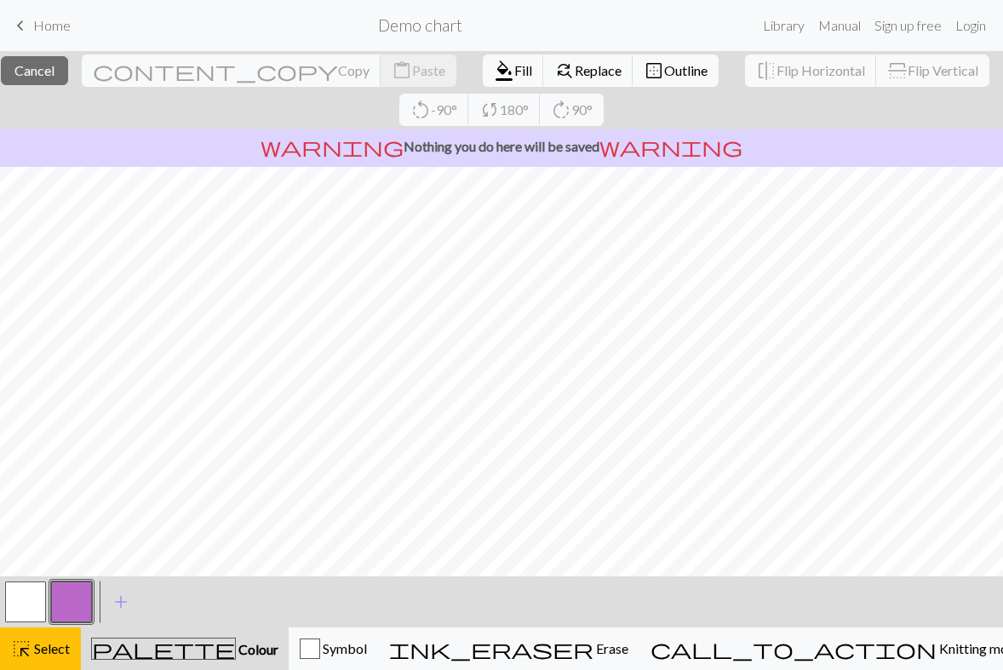
click at [236, 646] on span "Colour" at bounding box center [257, 649] width 43 height 16
click at [35, 600] on button "button" at bounding box center [25, 602] width 41 height 41
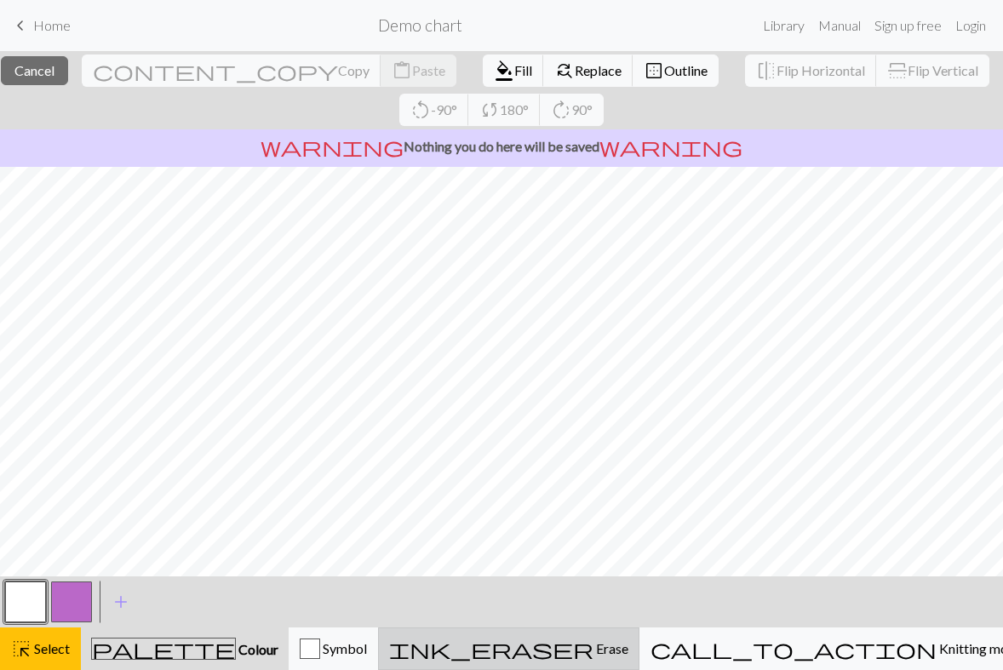
click at [594, 644] on span "ink_eraser" at bounding box center [491, 649] width 204 height 24
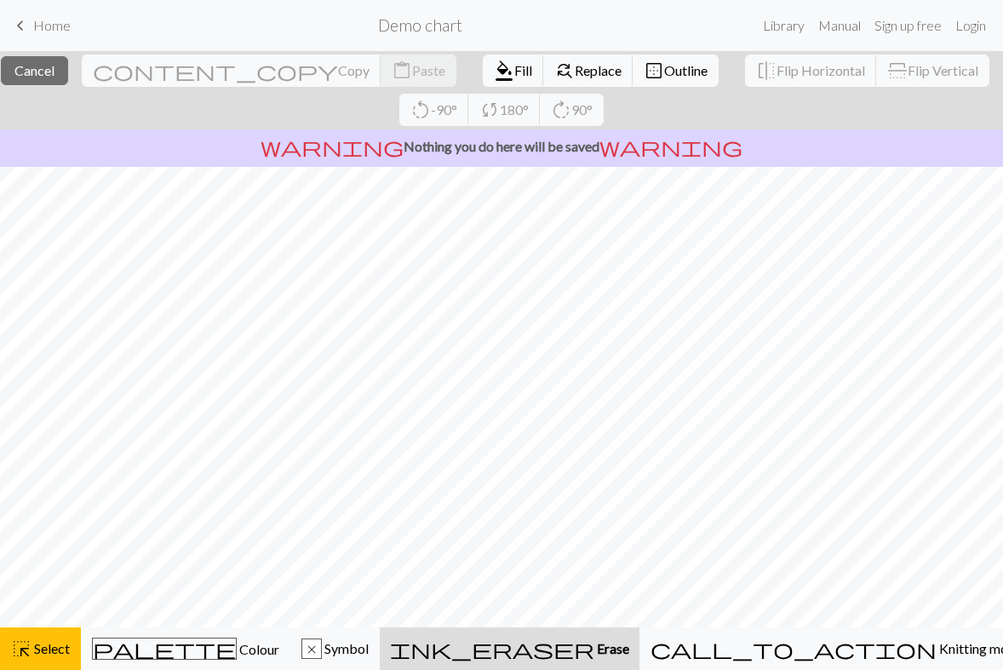
click at [625, 643] on div "ink_eraser Erase Erase" at bounding box center [509, 649] width 239 height 20
click at [321, 652] on div "x" at bounding box center [311, 650] width 19 height 20
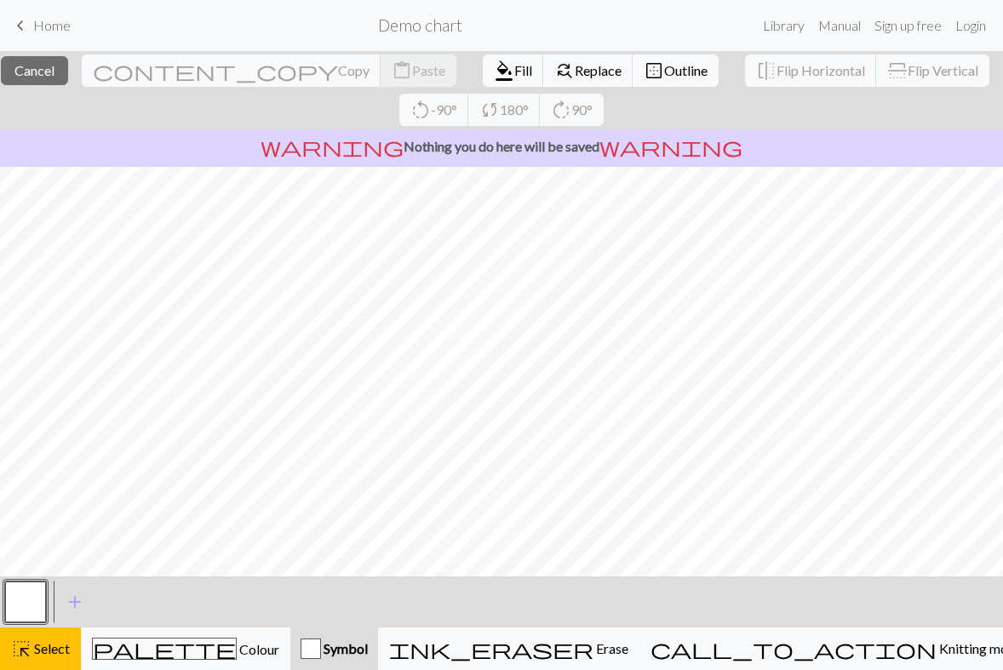
click at [321, 652] on div "button" at bounding box center [311, 649] width 20 height 20
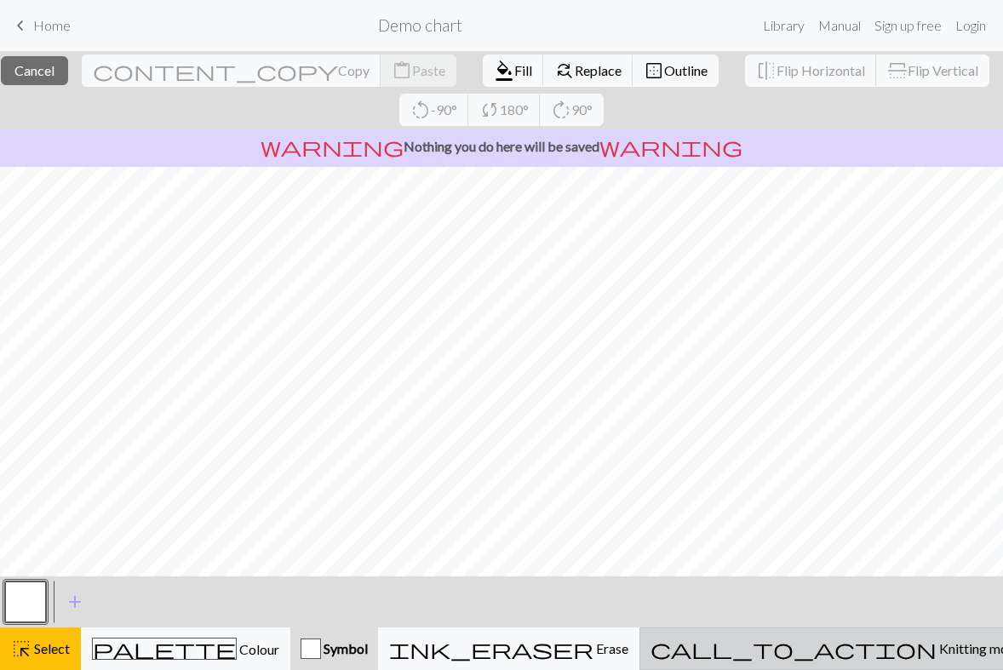
click at [877, 631] on button "call_to_action Knitting mode Knitting mode" at bounding box center [837, 649] width 394 height 43
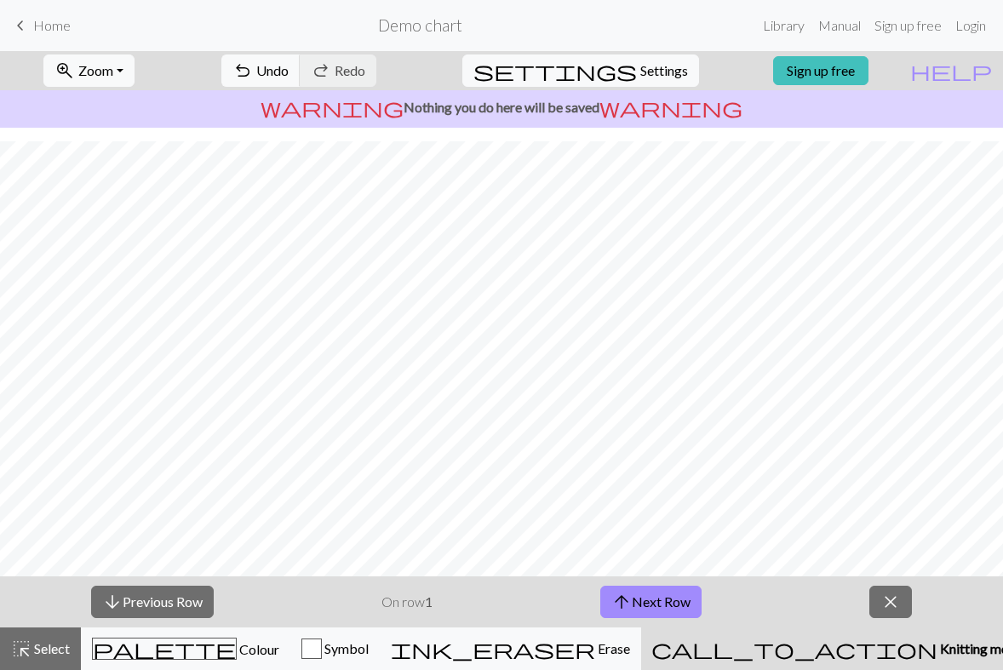
scroll to position [186, 0]
click at [237, 653] on span "Colour" at bounding box center [258, 649] width 43 height 16
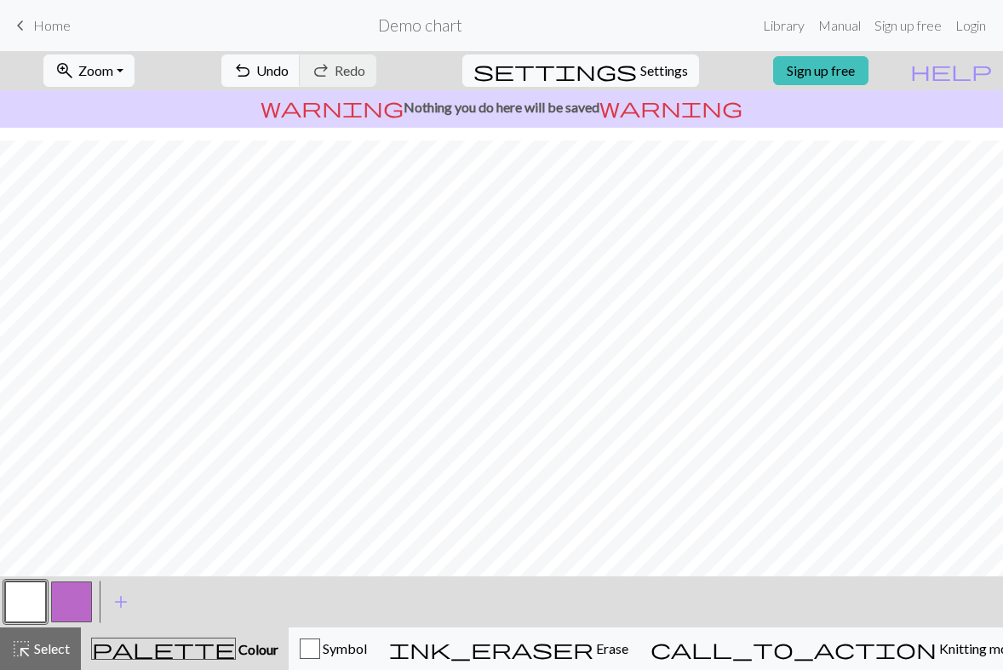
click at [64, 597] on button "button" at bounding box center [71, 602] width 41 height 41
click at [115, 586] on button "add Add a colour" at bounding box center [121, 602] width 43 height 43
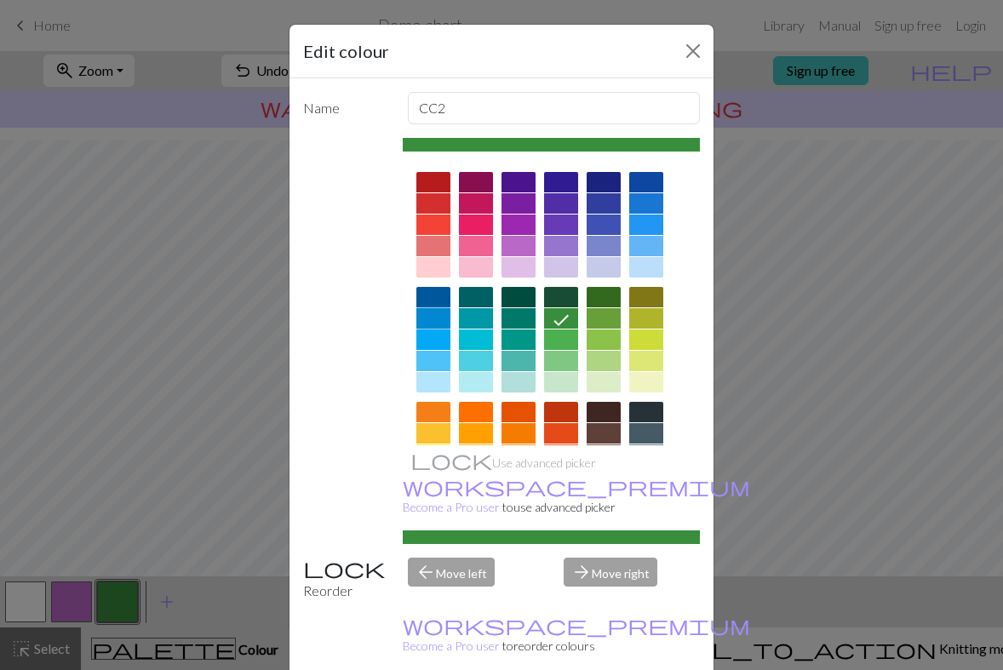
click at [436, 314] on div at bounding box center [433, 318] width 34 height 20
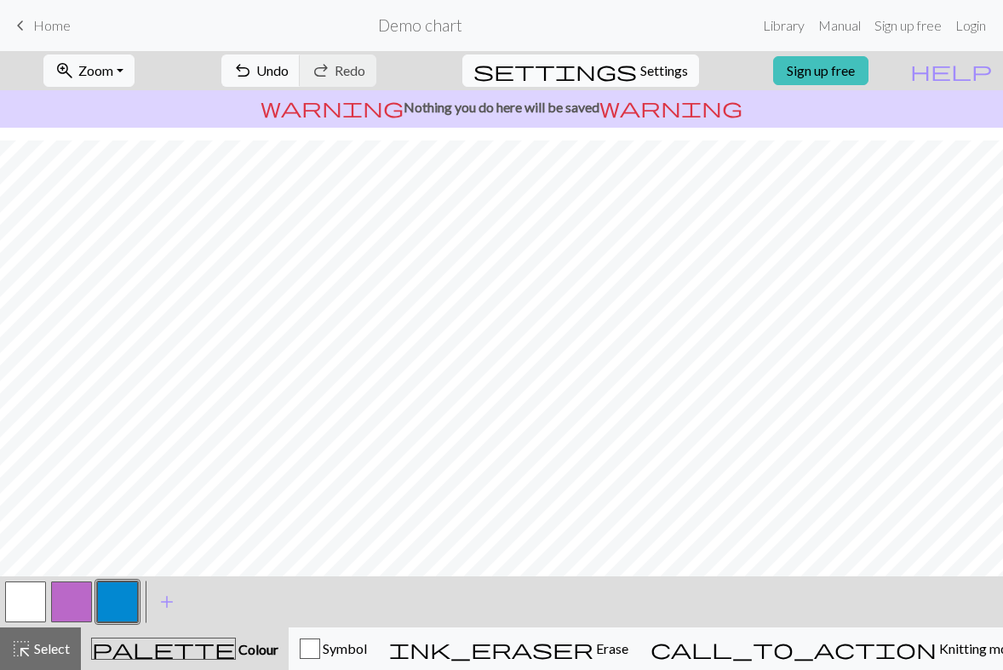
click at [653, 72] on span "Settings" at bounding box center [664, 70] width 48 height 20
select select "aran"
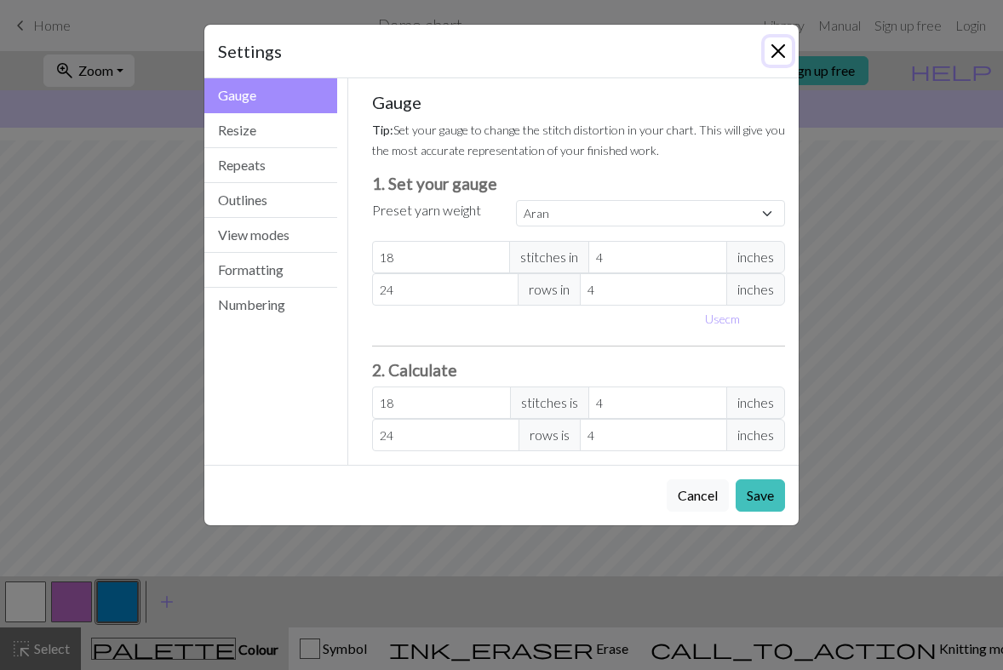
click at [776, 49] on button "Close" at bounding box center [778, 50] width 27 height 27
